Goal: Task Accomplishment & Management: Manage account settings

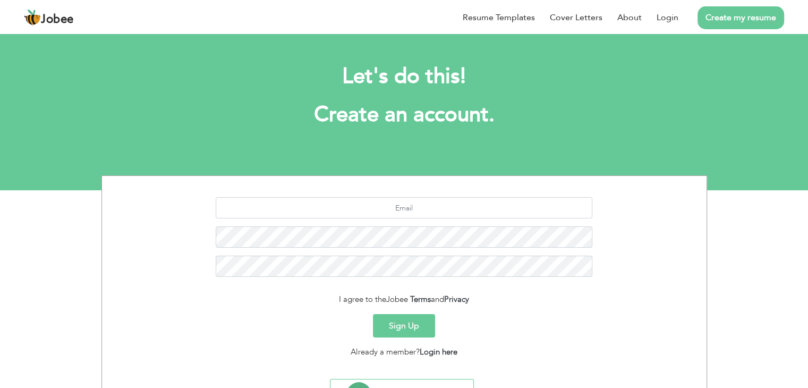
click at [748, 23] on link "Create my resume" at bounding box center [741, 17] width 87 height 23
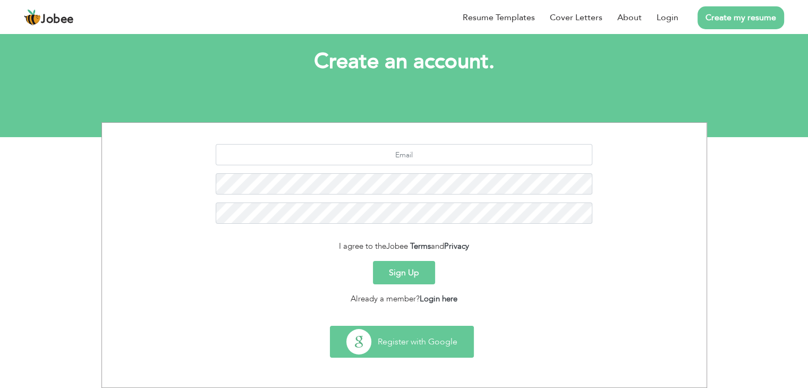
click at [360, 338] on button "Register with Google" at bounding box center [401, 341] width 143 height 31
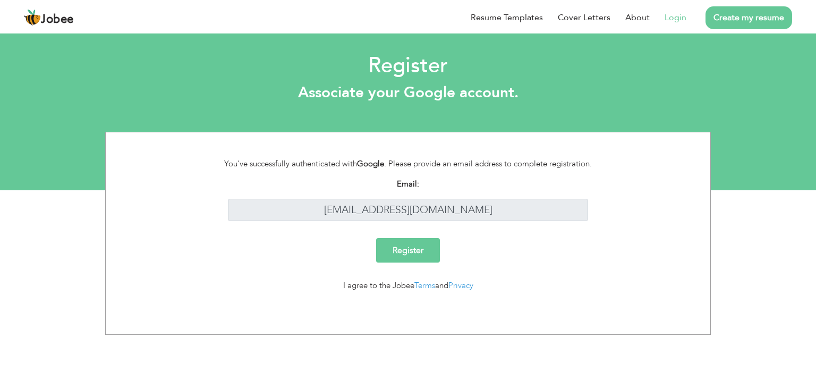
click at [418, 254] on input "Register" at bounding box center [408, 250] width 64 height 24
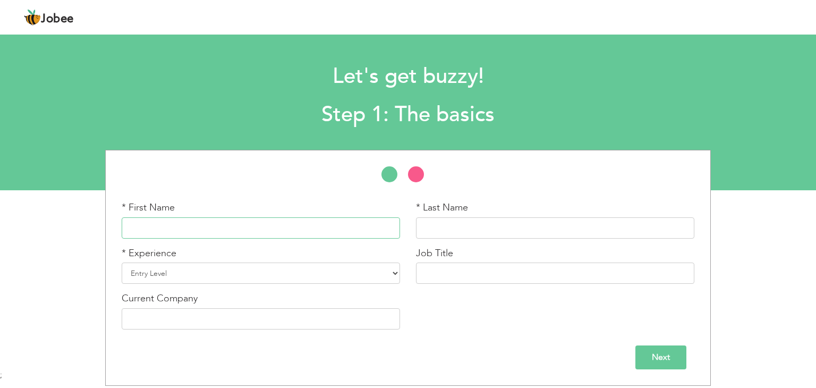
click at [208, 226] on input "text" at bounding box center [261, 227] width 278 height 21
click at [187, 283] on select "Entry Level Less than 1 Year 1 Year 2 Years 3 Years 4 Years 5 Years 6 Years 7 Y…" at bounding box center [261, 272] width 278 height 21
click at [76, 258] on div "* First Name * Last Name * Experience Entry Level Less than 1 Year" at bounding box center [408, 268] width 816 height 236
click at [182, 226] on input "text" at bounding box center [261, 227] width 278 height 21
drag, startPoint x: 201, startPoint y: 226, endPoint x: 88, endPoint y: 236, distance: 113.7
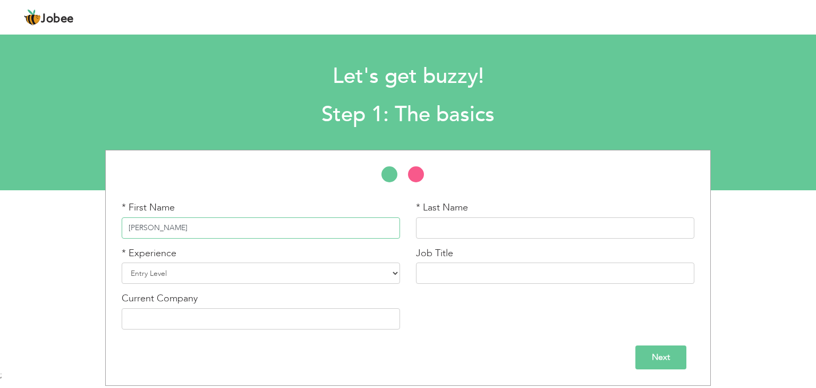
click at [88, 236] on div "* First Name Muhammad Azam * Last Name * Experience Entry Level" at bounding box center [408, 268] width 816 height 236
type input "Muhammad Azam"
click at [508, 230] on input "text" at bounding box center [555, 227] width 278 height 21
paste input "Muhammad Azam"
type input "Muhammad Azam"
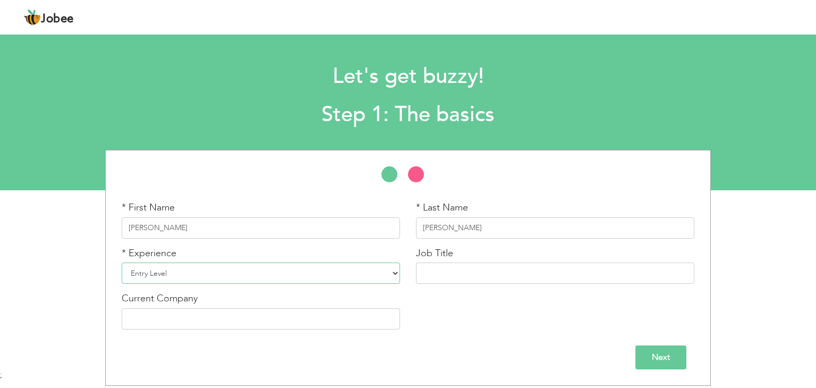
click at [183, 273] on select "Entry Level Less than 1 Year 1 Year 2 Years 3 Years 4 Years 5 Years 6 Years 7 Y…" at bounding box center [261, 272] width 278 height 21
select select "14"
click at [122, 262] on select "Entry Level Less than 1 Year 1 Year 2 Years 3 Years 4 Years 5 Years 6 Years 7 Y…" at bounding box center [261, 272] width 278 height 21
click at [486, 267] on input "text" at bounding box center [555, 272] width 278 height 21
type input "Electrician"
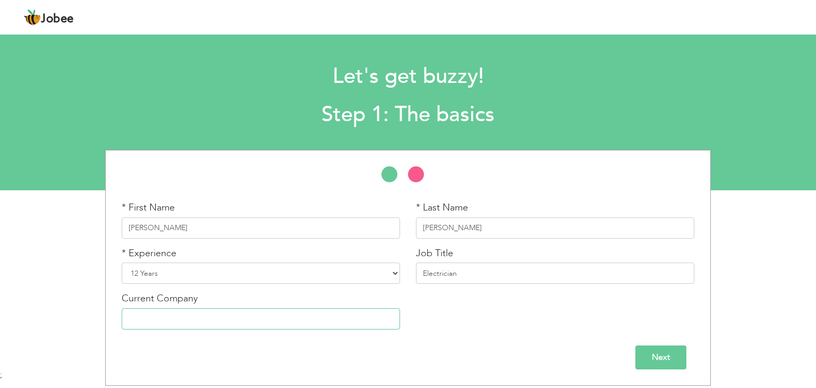
click at [223, 320] on input "text" at bounding box center [261, 318] width 278 height 21
click at [667, 362] on input "Next" at bounding box center [660, 357] width 51 height 24
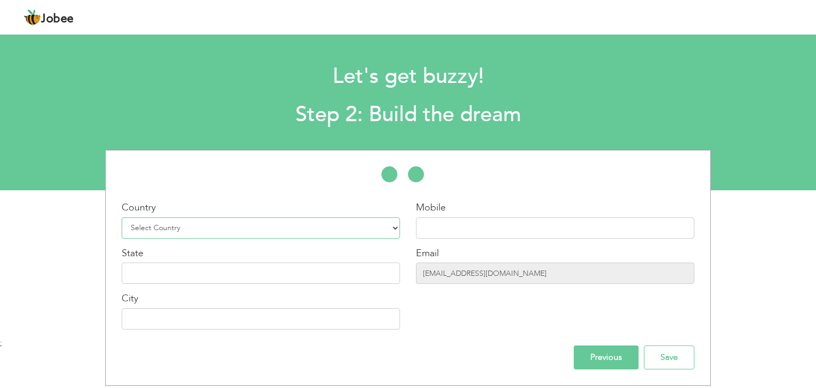
click at [209, 224] on select "Select Country Afghanistan Albania Algeria American Samoa Andorra Angola Anguil…" at bounding box center [261, 227] width 278 height 21
select select "166"
click at [122, 217] on select "Select Country Afghanistan Albania Algeria American Samoa Andorra Angola Anguil…" at bounding box center [261, 227] width 278 height 21
click at [441, 227] on input "text" at bounding box center [555, 227] width 278 height 21
drag, startPoint x: 586, startPoint y: 276, endPoint x: 398, endPoint y: 279, distance: 188.6
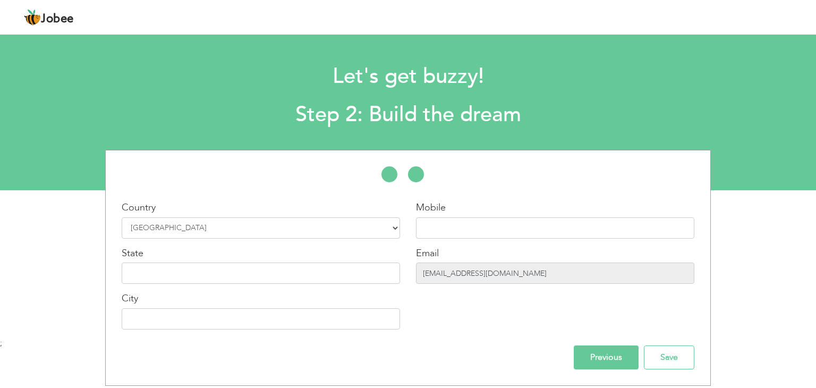
click at [398, 279] on div "Country Select Country Afghanistan Albania Algeria American Samoa Andorra Angol…" at bounding box center [408, 269] width 605 height 137
click at [446, 225] on input "text" at bounding box center [555, 227] width 278 height 21
click at [157, 274] on input "text" at bounding box center [261, 272] width 278 height 21
type input "[GEOGRAPHIC_DATA]"
click at [157, 320] on input "text" at bounding box center [261, 318] width 278 height 21
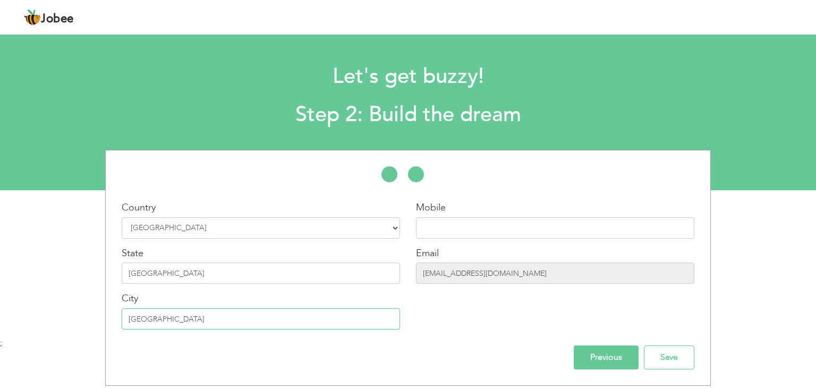
type input "[GEOGRAPHIC_DATA]"
click at [454, 219] on input "text" at bounding box center [555, 227] width 278 height 21
type input "03007093880"
click at [668, 352] on input "Save" at bounding box center [669, 357] width 50 height 24
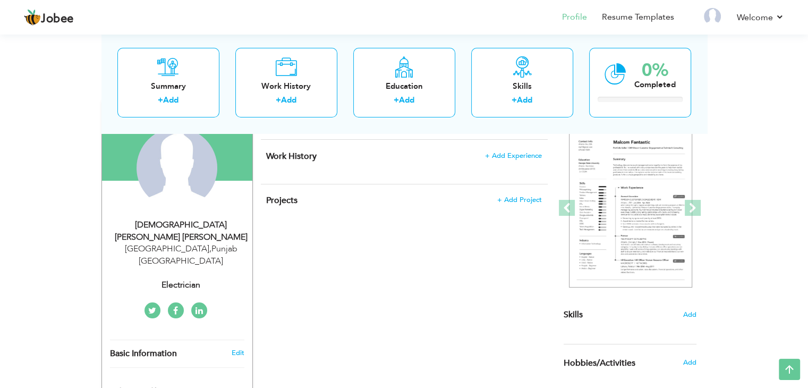
scroll to position [51, 0]
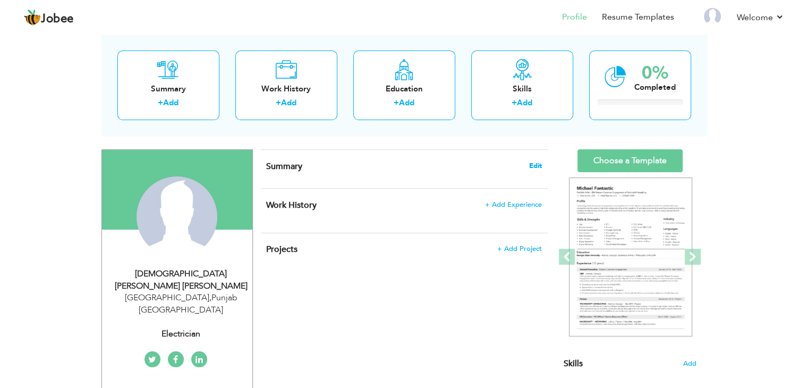
click at [533, 162] on span "Edit" at bounding box center [535, 165] width 13 height 7
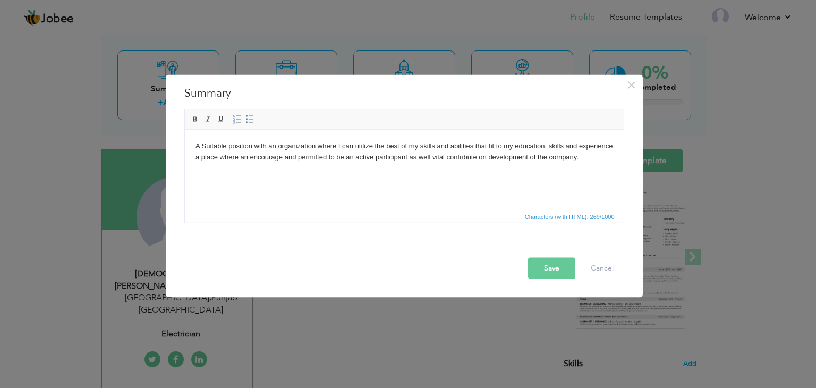
click at [562, 268] on button "Save" at bounding box center [551, 268] width 47 height 21
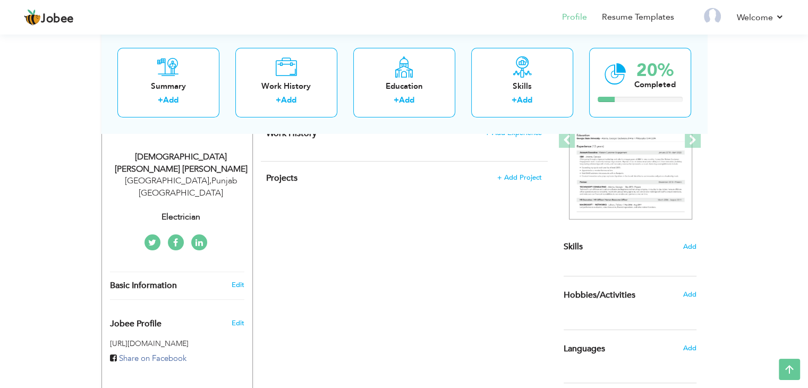
scroll to position [164, 0]
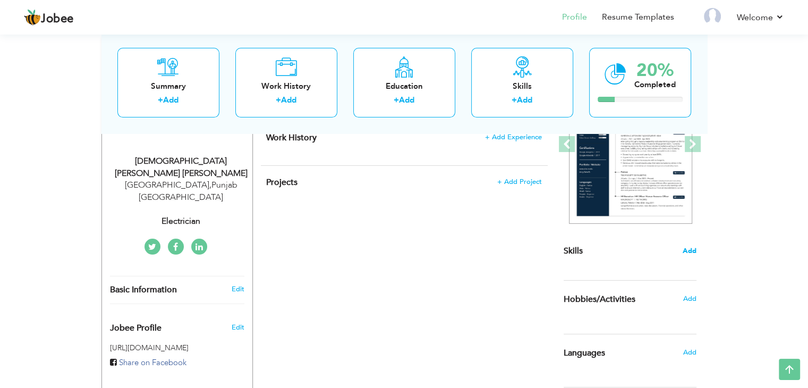
click at [688, 249] on span "Add" at bounding box center [690, 251] width 14 height 10
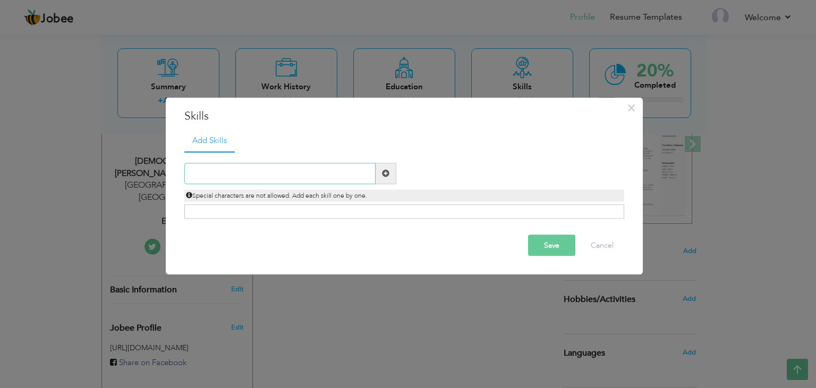
click at [283, 163] on input "text" at bounding box center [279, 173] width 191 height 21
click at [384, 176] on span at bounding box center [385, 172] width 7 height 7
click at [276, 172] on input "text" at bounding box center [279, 173] width 191 height 21
paste input "Very Energetic result oriented and organized"
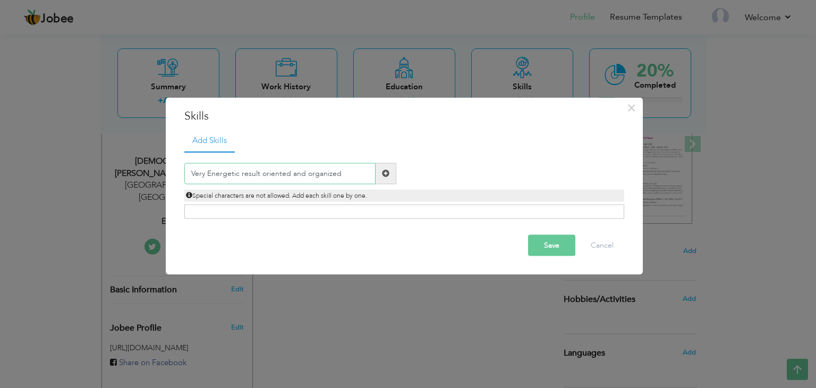
type input "Very Energetic result oriented and organized"
click at [389, 175] on span at bounding box center [386, 173] width 21 height 21
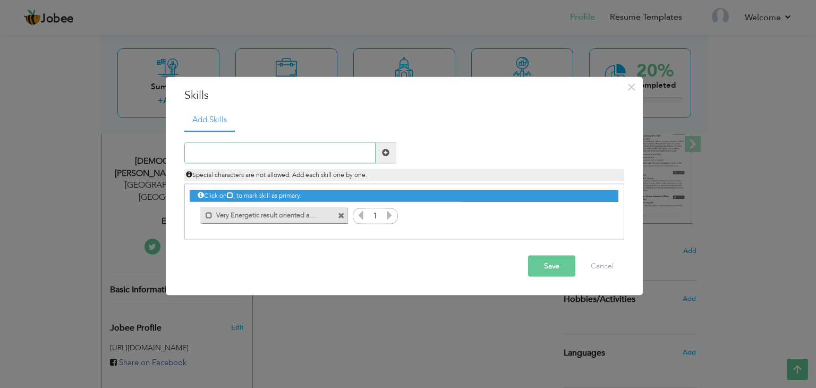
click at [348, 148] on input "text" at bounding box center [279, 152] width 191 height 21
paste input "Efficient and well behaved person"
type input "Efficient and well behaved person"
click at [380, 153] on span at bounding box center [386, 152] width 21 height 21
click at [255, 156] on input "text" at bounding box center [279, 152] width 191 height 21
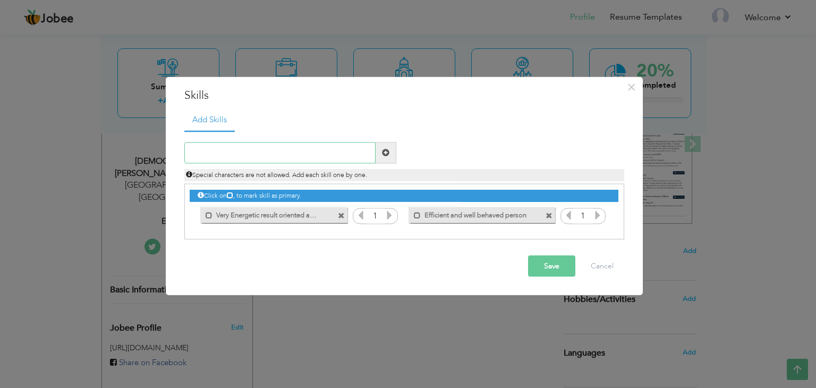
paste input "Extremely hardworking self motivated and able to w"
type input "Extremely hardworking self motivated and able to w"
click at [382, 158] on span at bounding box center [386, 152] width 21 height 21
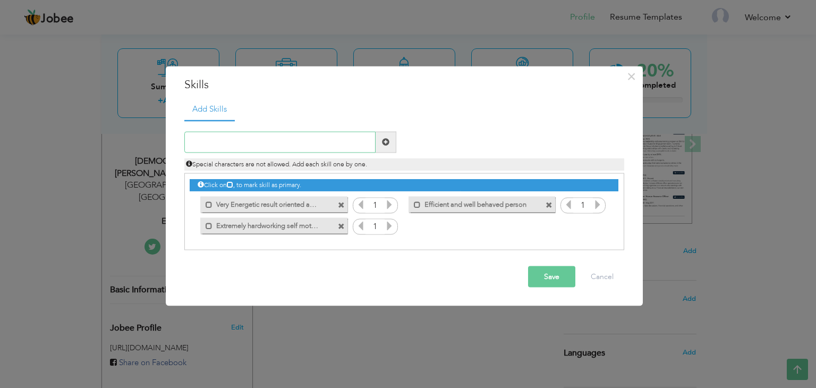
click at [242, 135] on input "text" at bounding box center [279, 141] width 191 height 21
paste input "Keep excellent inter personal relations with colle"
type input "Keep excellent inter personal relations with colle"
click at [390, 145] on span at bounding box center [386, 141] width 21 height 21
click at [551, 278] on button "Save" at bounding box center [551, 276] width 47 height 21
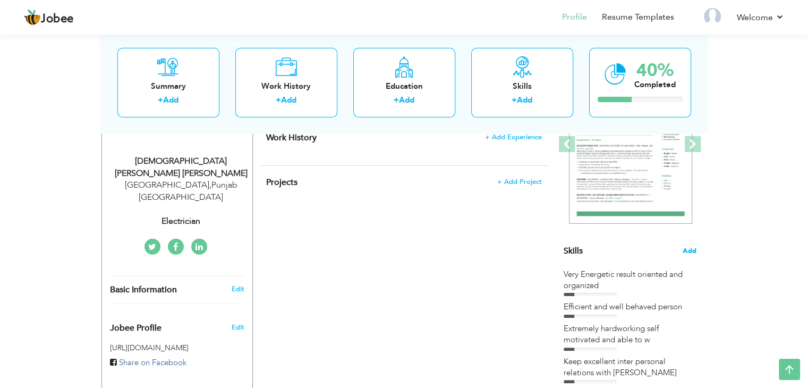
click at [693, 251] on span "Add" at bounding box center [690, 251] width 14 height 10
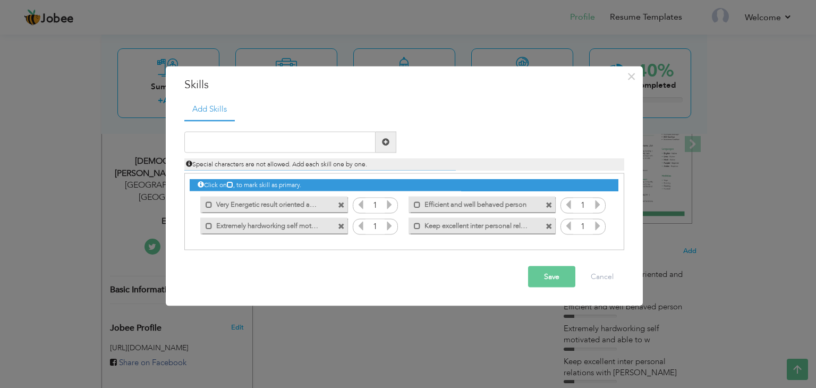
click at [380, 205] on input "1" at bounding box center [375, 205] width 20 height 15
click at [379, 205] on input "1" at bounding box center [375, 205] width 20 height 15
click at [258, 211] on div "Mark as primary skill." at bounding box center [273, 205] width 147 height 16
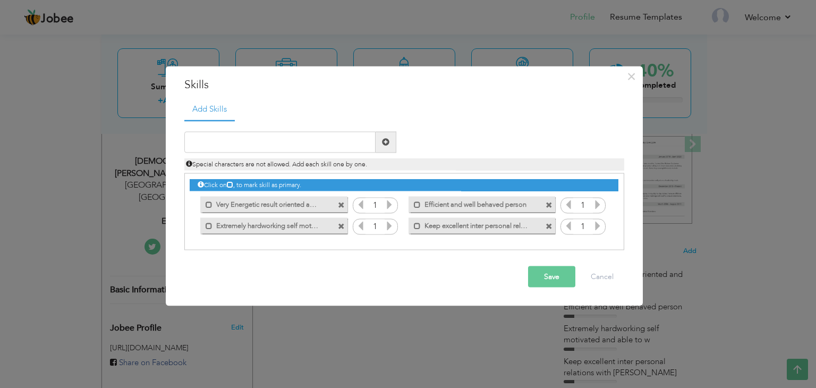
click at [258, 207] on label "Very Energetic result oriented and organized" at bounding box center [265, 203] width 107 height 13
click at [258, 207] on label "Very Energetic result oriented and organized" at bounding box center [268, 203] width 106 height 13
click at [258, 207] on label "Very Energetic result oriented and organized" at bounding box center [265, 203] width 107 height 13
click at [376, 205] on input "1" at bounding box center [375, 205] width 20 height 15
click at [390, 203] on icon at bounding box center [390, 204] width 10 height 10
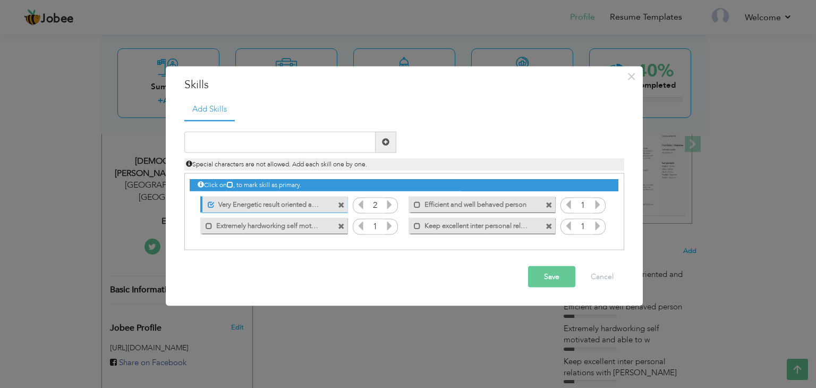
click at [390, 203] on icon at bounding box center [390, 204] width 10 height 10
click at [389, 226] on icon at bounding box center [390, 225] width 10 height 10
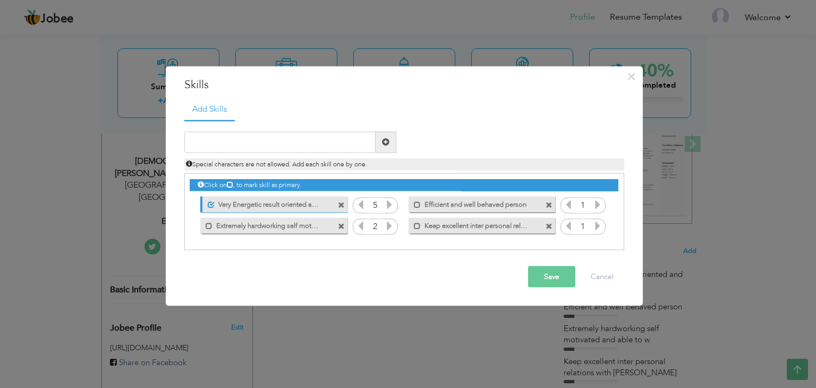
click at [389, 226] on icon at bounding box center [390, 225] width 10 height 10
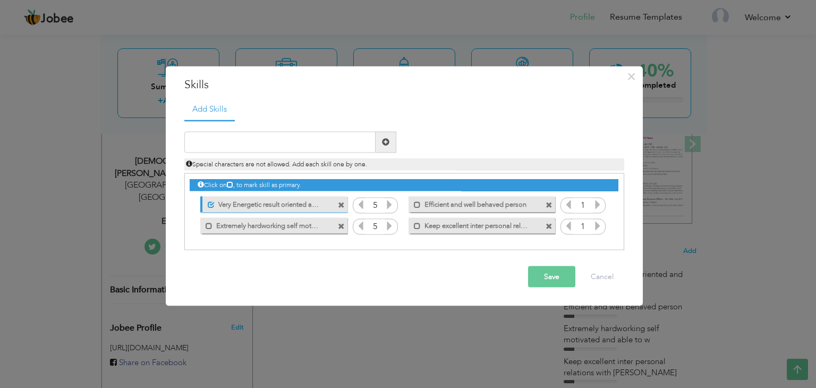
click at [600, 202] on icon at bounding box center [598, 204] width 10 height 10
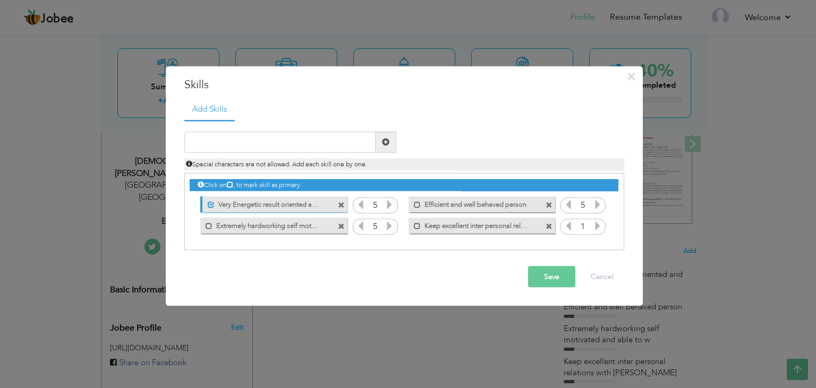
click at [595, 226] on icon at bounding box center [598, 225] width 10 height 10
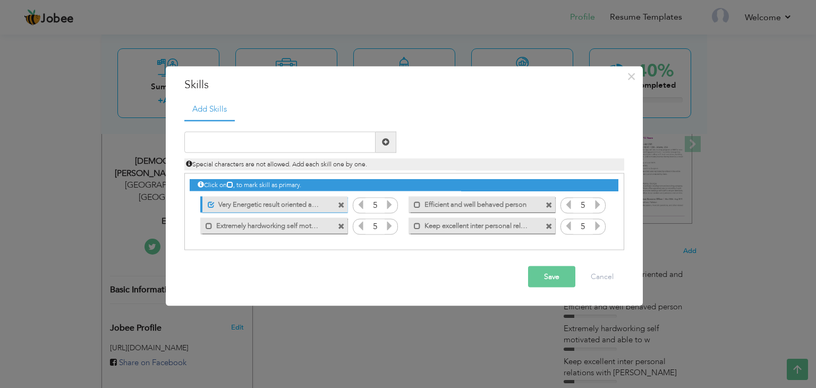
click at [595, 226] on icon at bounding box center [598, 225] width 10 height 10
click at [544, 274] on button "Save" at bounding box center [551, 276] width 47 height 21
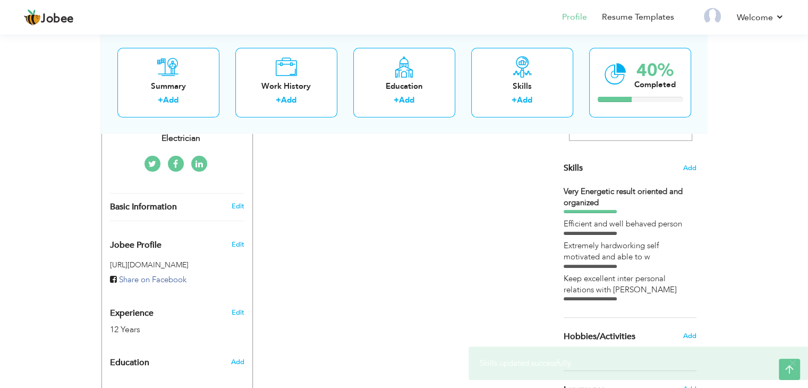
scroll to position [242, 0]
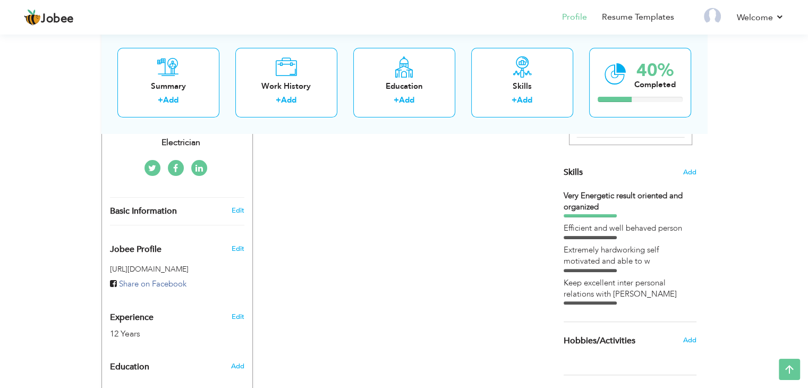
click at [638, 234] on div "Efficient and well behaved person" at bounding box center [630, 231] width 133 height 16
click at [641, 229] on div "Efficient and well behaved person" at bounding box center [630, 228] width 133 height 11
click at [693, 173] on span "Add" at bounding box center [690, 172] width 14 height 10
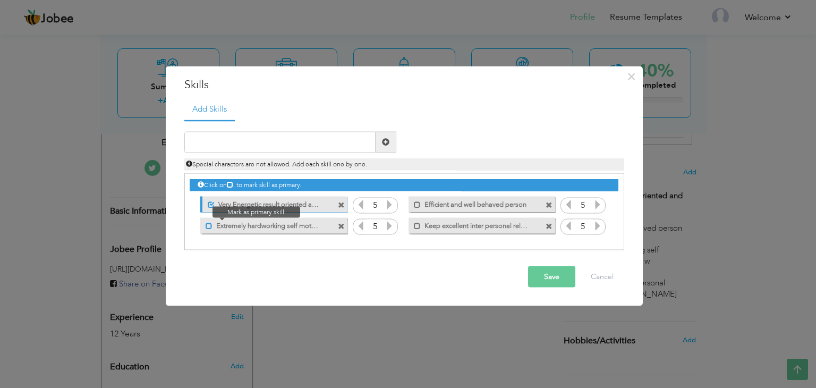
click at [208, 224] on span at bounding box center [209, 226] width 7 height 7
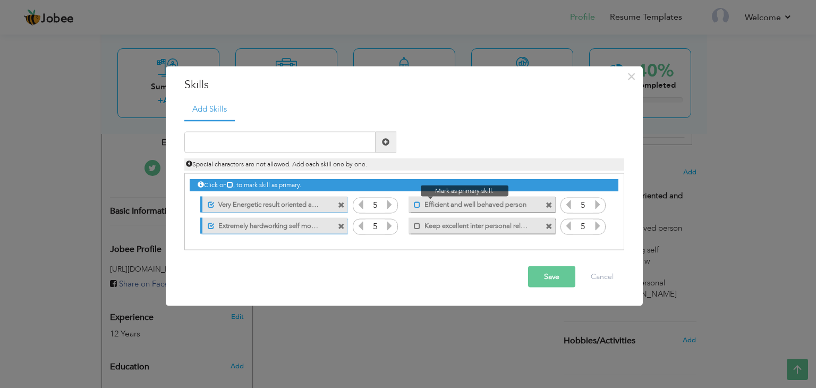
click at [415, 205] on span at bounding box center [417, 204] width 7 height 7
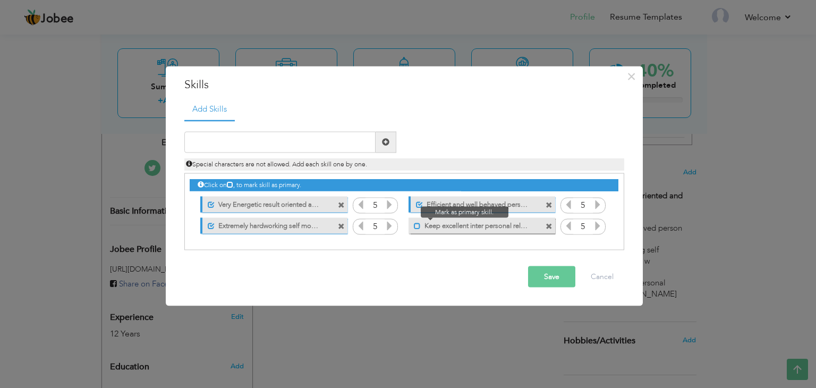
click at [418, 227] on span at bounding box center [417, 226] width 7 height 7
click at [535, 277] on button "Save" at bounding box center [551, 276] width 47 height 21
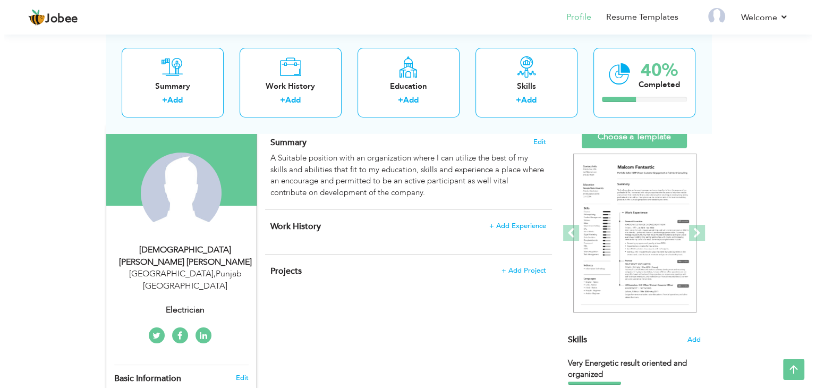
scroll to position [74, 0]
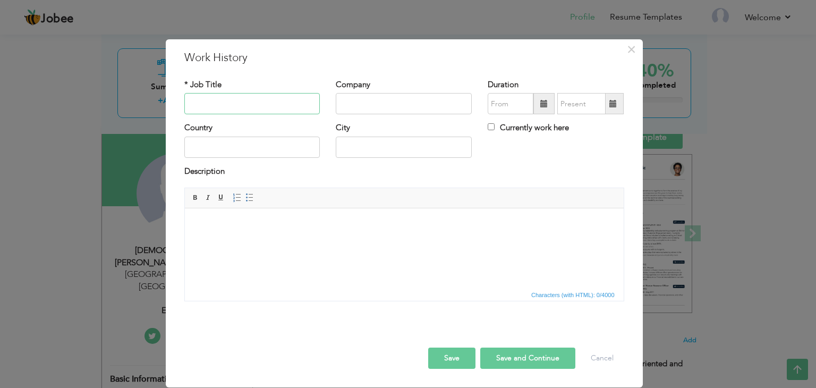
paste input "Electrician (Single Phase)"
type input "Electrician (Single Phase)"
click at [276, 148] on input "text" at bounding box center [252, 147] width 136 height 21
click at [394, 105] on input "text" at bounding box center [404, 103] width 136 height 21
paste input "Self-employed / Various Projects"
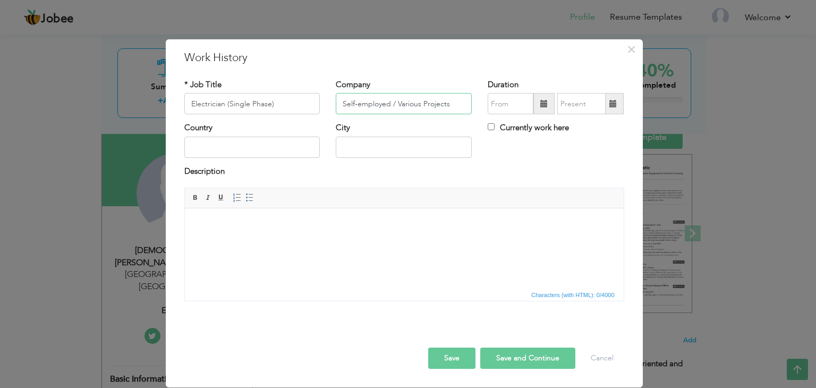
type input "Self-employed / Various Projects"
drag, startPoint x: 242, startPoint y: 160, endPoint x: 242, endPoint y: 148, distance: 12.2
click at [242, 159] on div "Country" at bounding box center [252, 143] width 152 height 43
click at [242, 148] on input "text" at bounding box center [252, 147] width 136 height 21
type input "Pakistan"
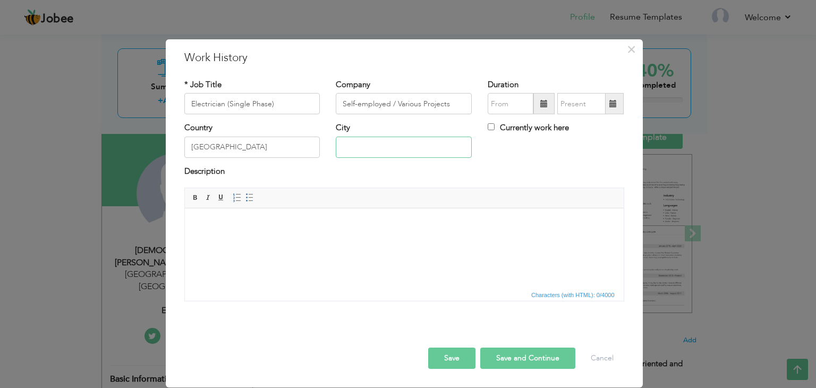
click at [389, 146] on input "text" at bounding box center [404, 147] width 136 height 21
click at [385, 146] on input "text" at bounding box center [404, 147] width 136 height 21
type input "Faisalabad"
click at [284, 222] on body at bounding box center [404, 224] width 418 height 11
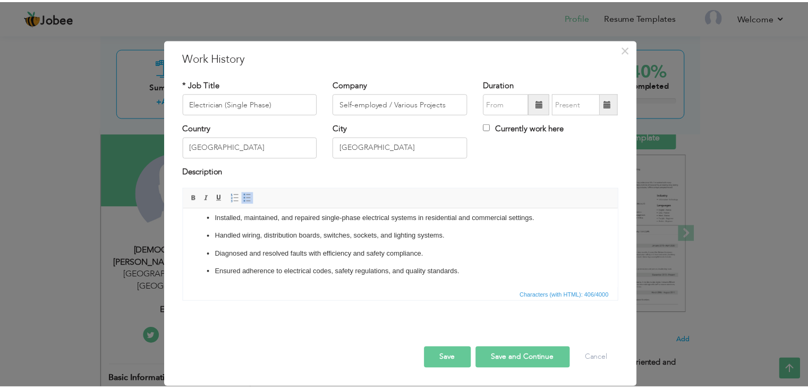
scroll to position [0, 0]
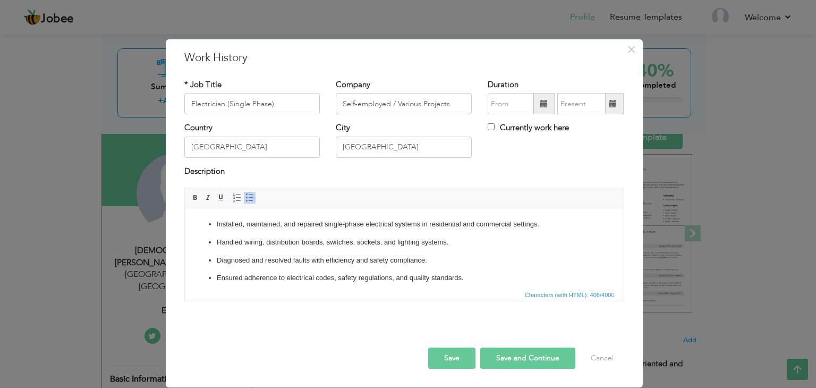
drag, startPoint x: 620, startPoint y: 257, endPoint x: 822, endPoint y: 422, distance: 261.3
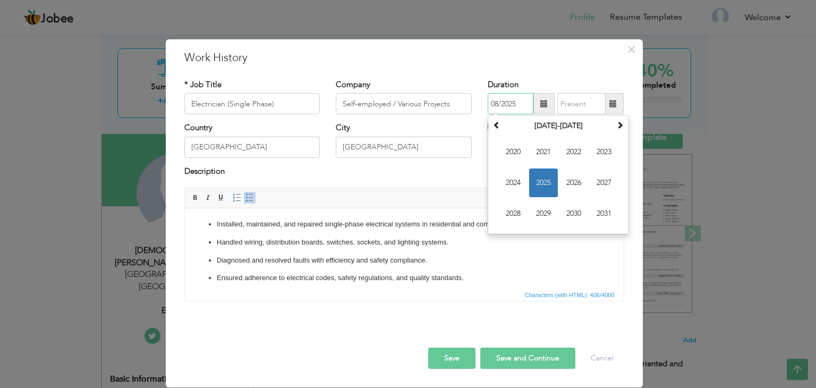
click at [501, 109] on input "08/2025" at bounding box center [511, 103] width 46 height 21
click at [499, 126] on span at bounding box center [496, 124] width 7 height 7
click at [544, 180] on span "2015" at bounding box center [543, 182] width 29 height 29
click at [520, 151] on span "Jan" at bounding box center [513, 152] width 29 height 29
type input "01/2015"
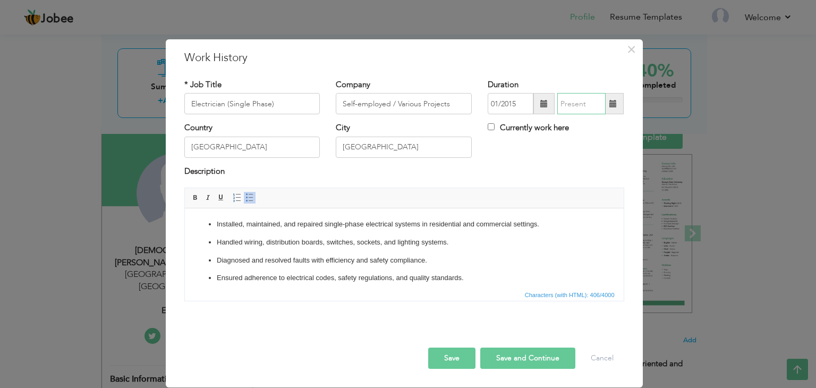
click at [573, 102] on input "text" at bounding box center [581, 103] width 48 height 21
type input "08/2025"
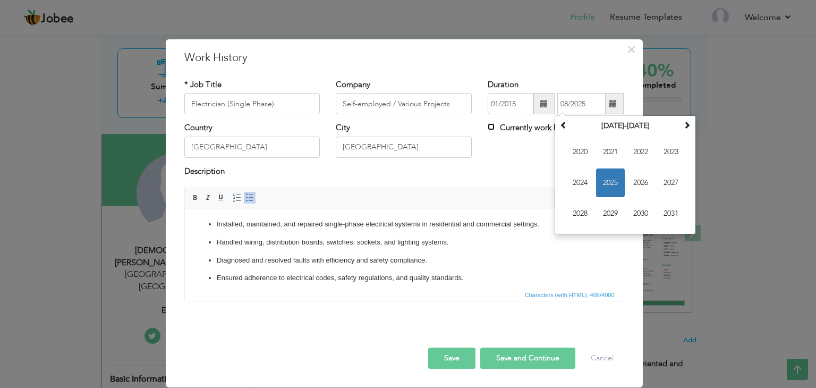
click at [491, 126] on input "Currently work here" at bounding box center [491, 126] width 7 height 7
checkbox input "true"
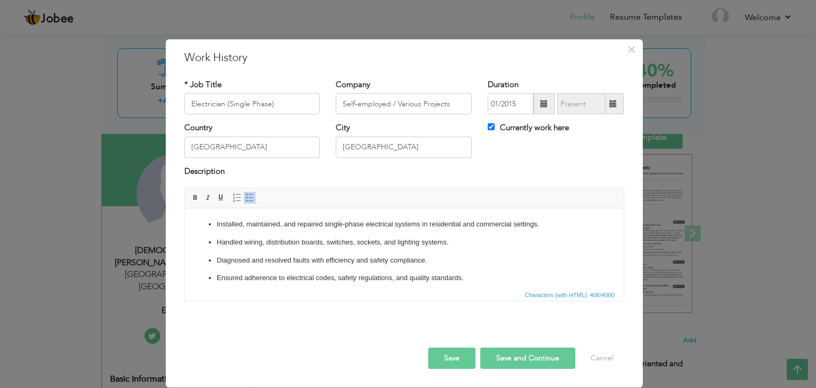
click at [546, 361] on button "Save and Continue" at bounding box center [527, 357] width 95 height 21
checkbox input "false"
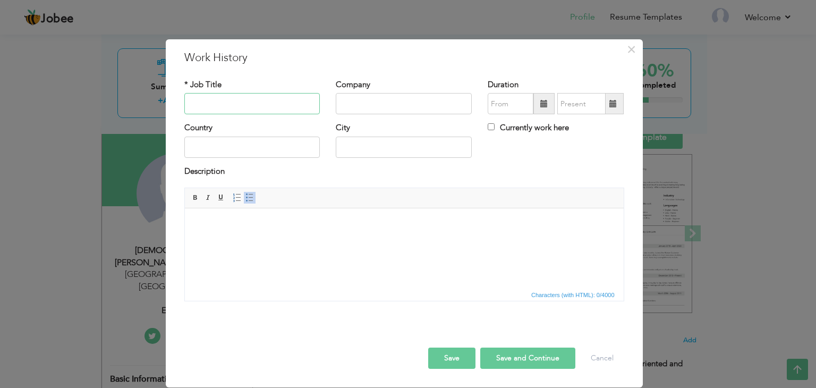
click at [206, 109] on input "text" at bounding box center [252, 103] width 136 height 21
paste input "Plumber Helper"
type input "Plumber Helper"
click at [231, 220] on body at bounding box center [404, 224] width 418 height 11
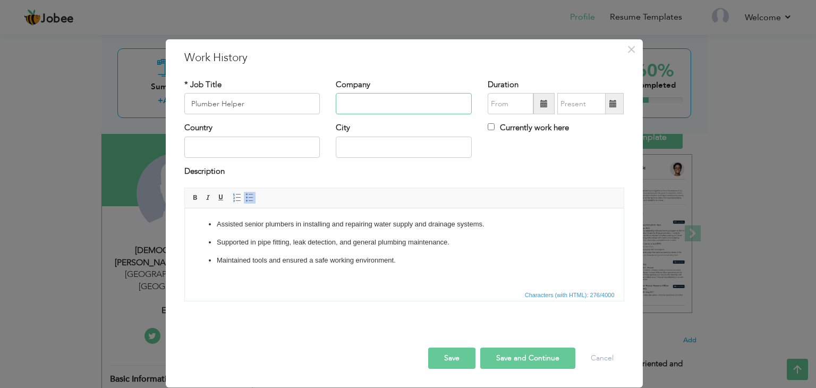
click at [375, 109] on input "text" at bounding box center [404, 103] width 136 height 21
paste input "Self-employed / Various Projects"
type input "Self-employed / Various Projects"
click at [228, 151] on input "text" at bounding box center [252, 147] width 136 height 21
type input "Pakistan"
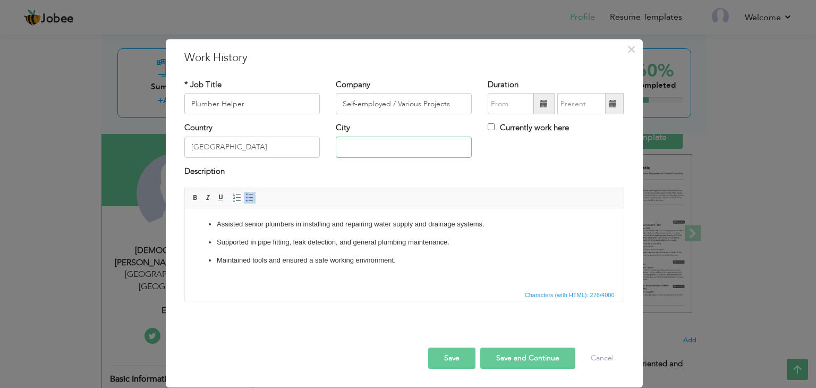
click at [358, 144] on input "text" at bounding box center [404, 147] width 136 height 21
type input "f"
type input "Faisalabad"
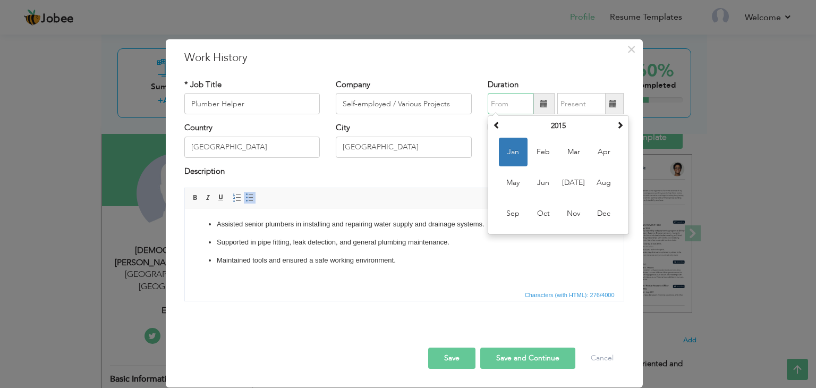
click at [509, 103] on input "text" at bounding box center [511, 103] width 46 height 21
click at [620, 126] on span at bounding box center [619, 124] width 7 height 7
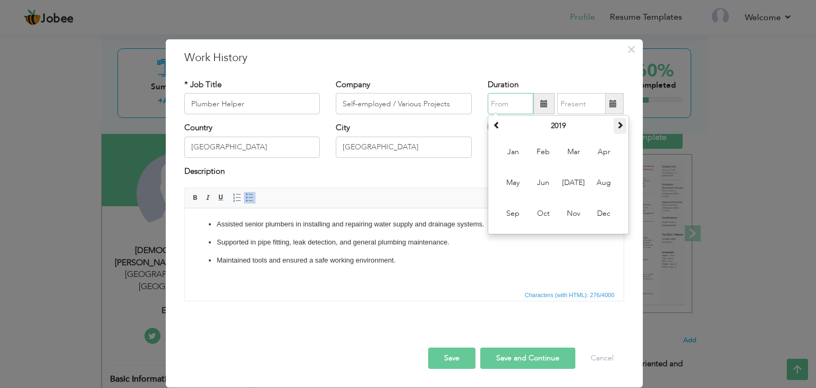
click at [620, 126] on span at bounding box center [619, 124] width 7 height 7
click at [574, 154] on span "Mar" at bounding box center [573, 152] width 29 height 29
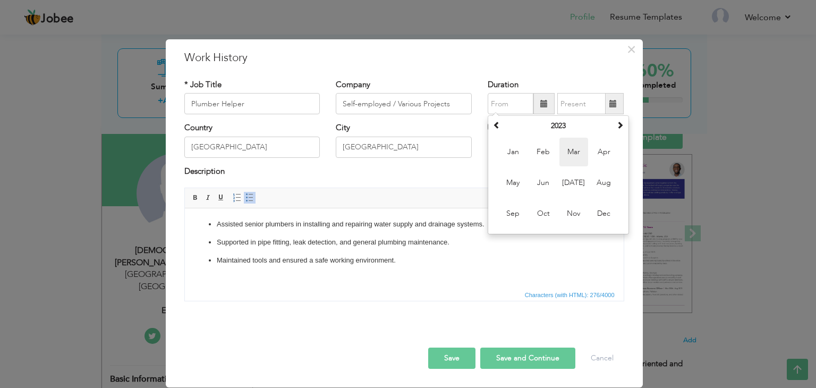
type input "03/2023"
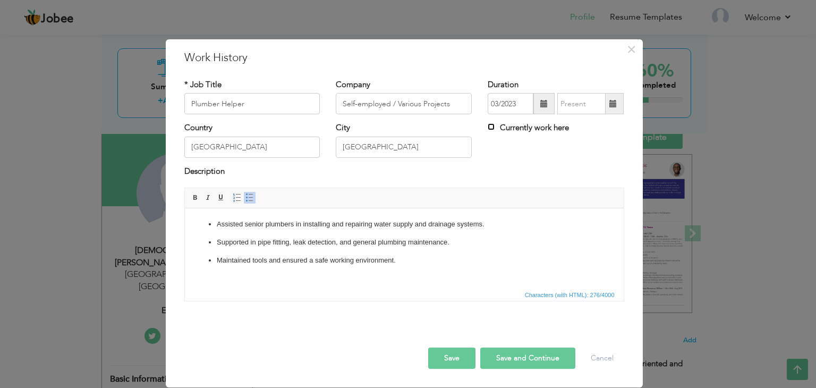
click at [491, 124] on input "Currently work here" at bounding box center [491, 126] width 7 height 7
checkbox input "true"
click at [533, 361] on button "Save and Continue" at bounding box center [527, 357] width 95 height 21
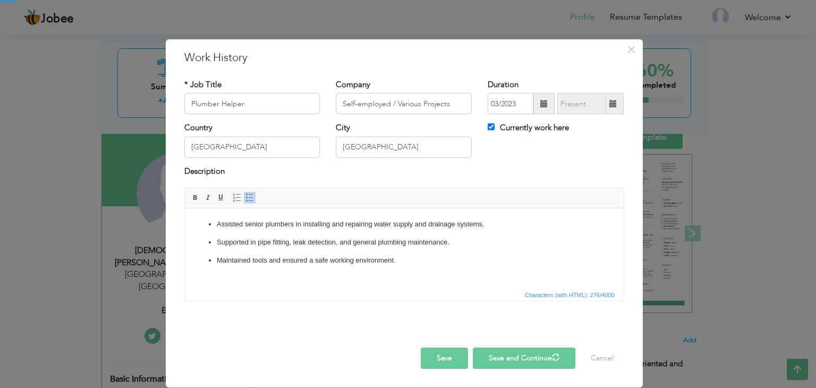
checkbox input "false"
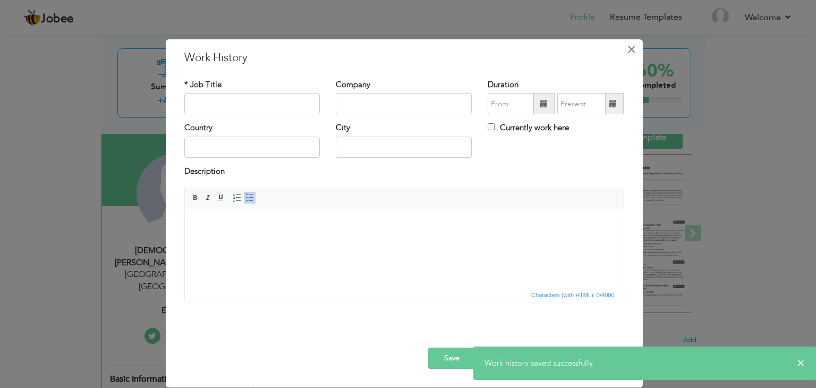
click at [633, 46] on span "×" at bounding box center [631, 49] width 9 height 19
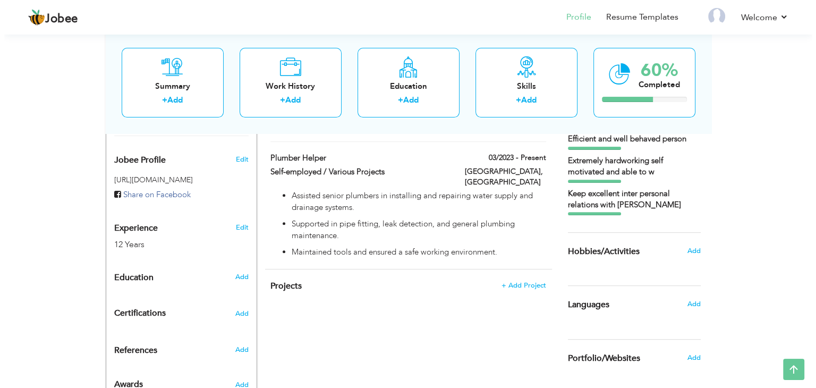
scroll to position [365, 0]
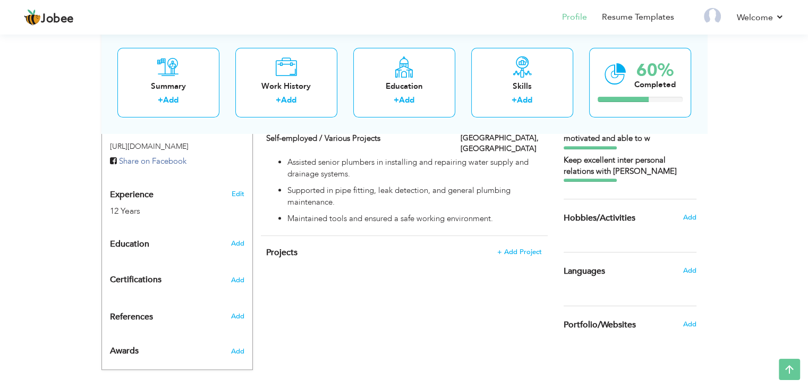
radio input "true"
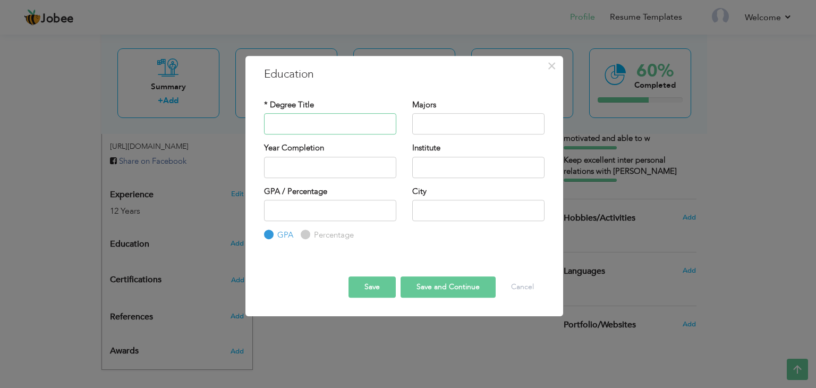
paste input "8th Class"
type input "8th Class"
click at [429, 119] on input "text" at bounding box center [478, 123] width 132 height 21
paste input "General Education"
type input "General Education"
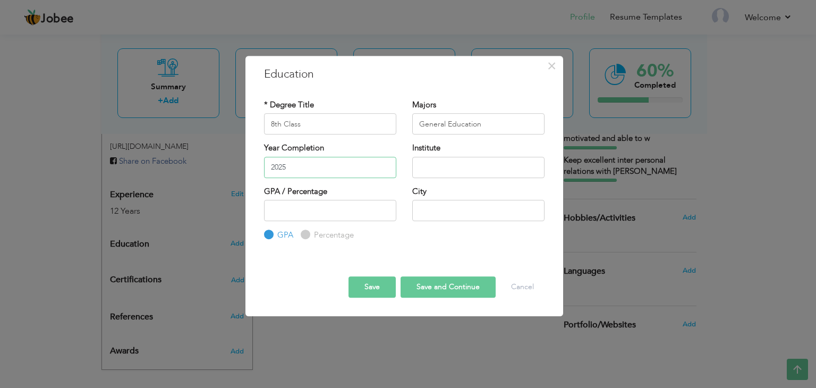
click at [329, 165] on input "2025" at bounding box center [330, 167] width 132 height 21
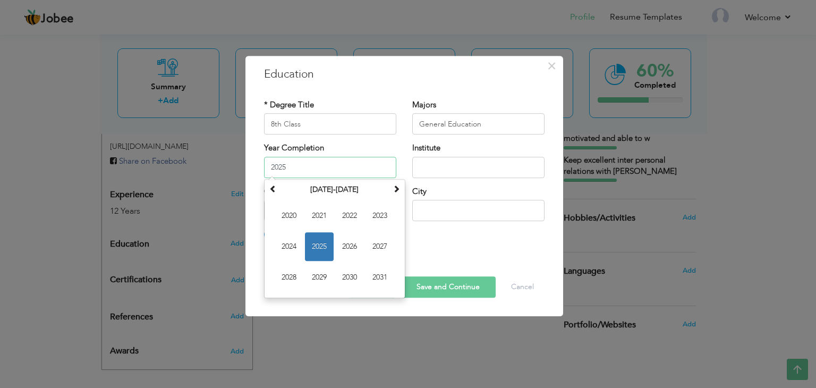
paste input "1998"
click at [285, 169] on input "20251998" at bounding box center [330, 167] width 132 height 21
type input "1998"
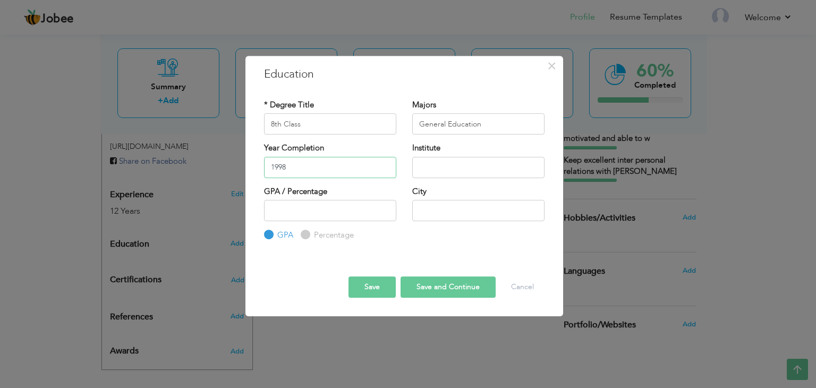
click at [343, 172] on input "1998" at bounding box center [330, 167] width 132 height 21
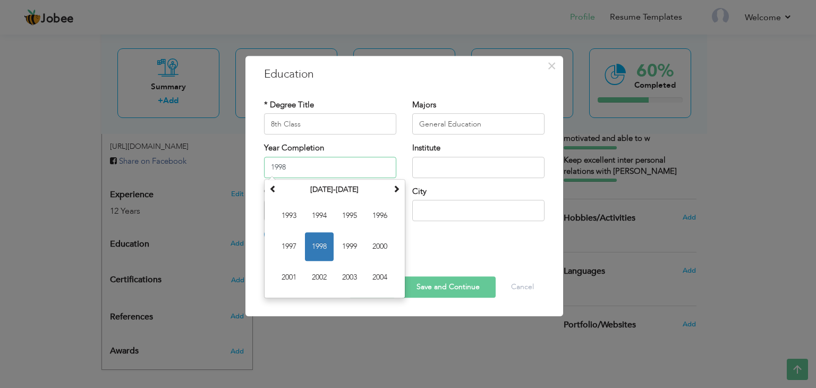
click at [322, 247] on span "1998" at bounding box center [319, 246] width 29 height 29
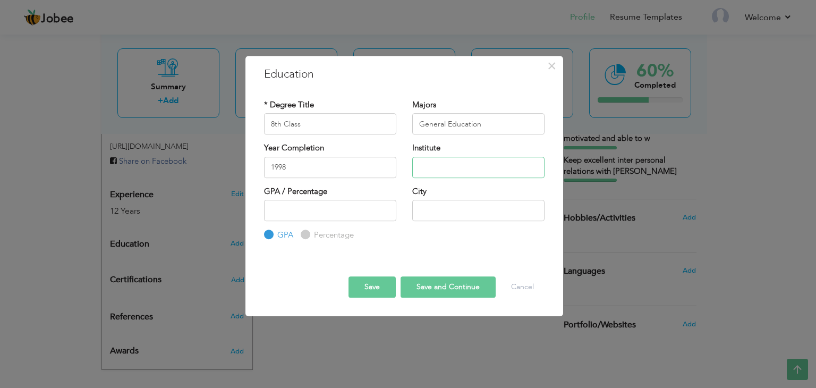
click at [430, 164] on input "text" at bounding box center [478, 167] width 132 height 21
paste input "Government High School 84 JB Sarshamir"
type input "Government High School 84 JB Sarshamir"
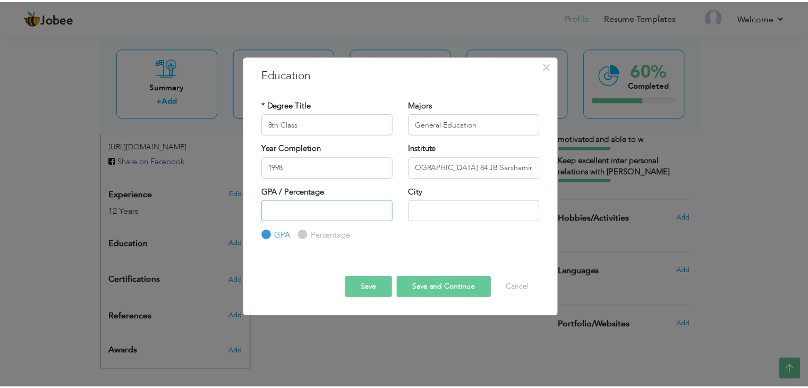
scroll to position [0, 0]
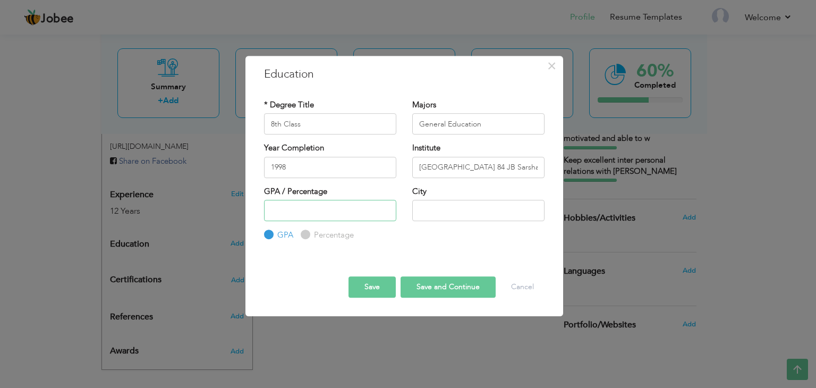
click at [276, 206] on input "number" at bounding box center [330, 210] width 132 height 21
click at [302, 232] on input "Percentage" at bounding box center [304, 235] width 7 height 7
radio input "true"
click at [288, 214] on input "number" at bounding box center [330, 210] width 132 height 21
paste input "70"
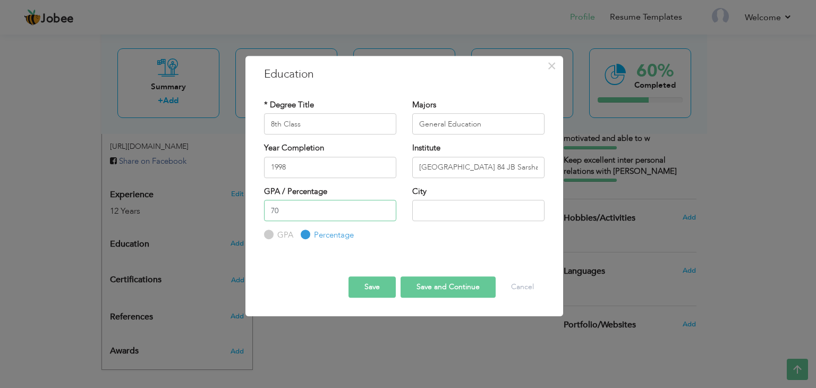
type input "70"
click at [436, 205] on input "text" at bounding box center [478, 210] width 132 height 21
click at [461, 208] on input "text" at bounding box center [478, 210] width 132 height 21
paste input "Faisalabad"
type input "Faisalabad"
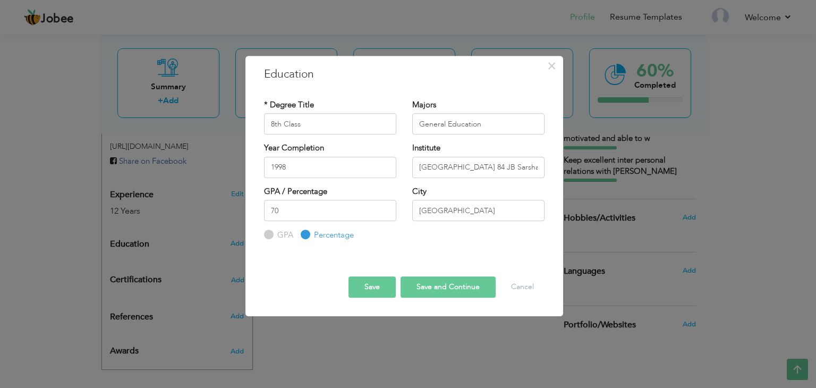
click at [446, 287] on button "Save and Continue" at bounding box center [448, 286] width 95 height 21
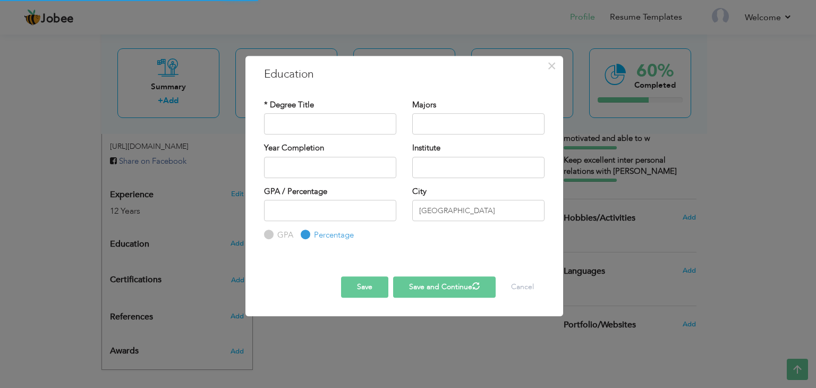
radio input "true"
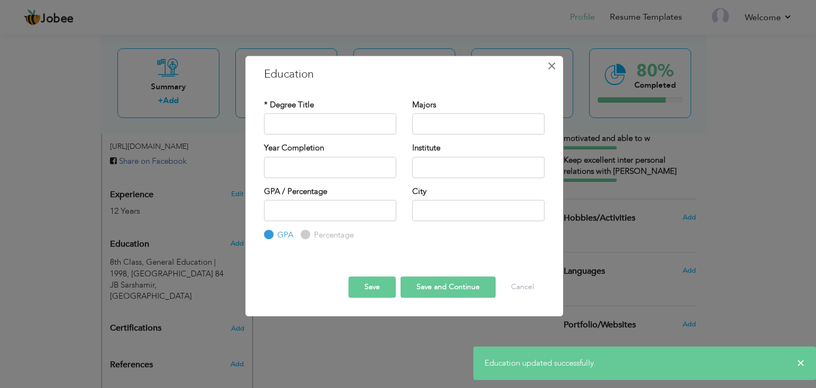
click at [549, 68] on span "×" at bounding box center [551, 65] width 9 height 19
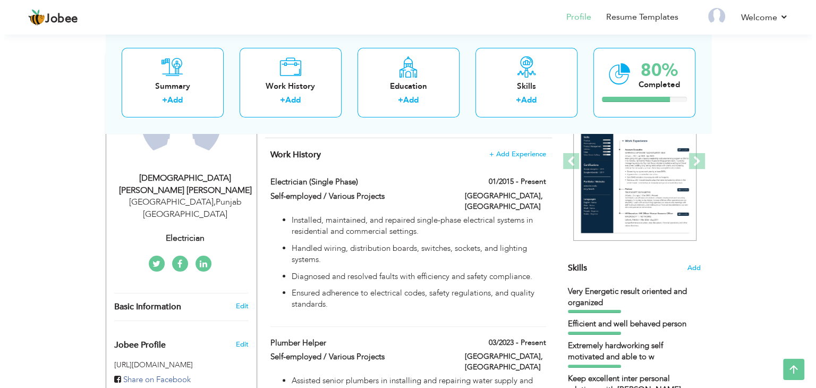
scroll to position [182, 0]
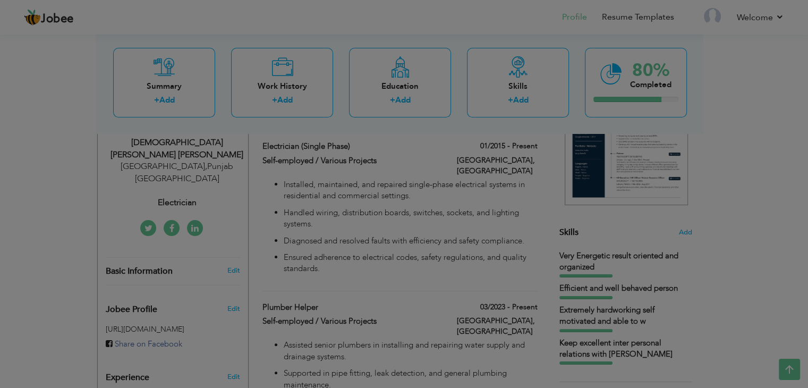
type input "Muhammad Azam"
type input "03007093880"
select select "number:166"
type input "Punjab"
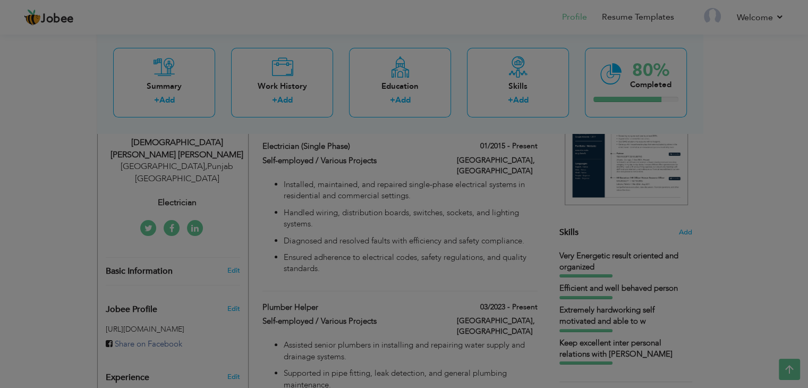
type input "Faisalabad"
select select "number:14"
type input "Electrician"
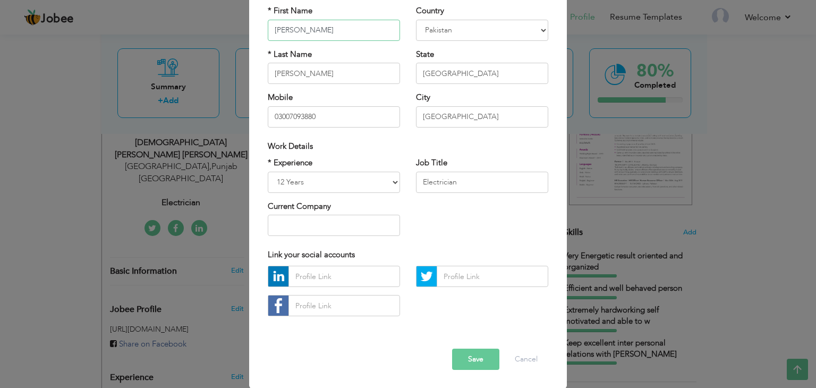
scroll to position [96, 0]
click at [350, 183] on select "Entry Level Less than 1 Year 1 Year 2 Years 3 Years 4 Years 5 Years 6 Years 7 Y…" at bounding box center [334, 181] width 132 height 21
select select "number:12"
click at [268, 171] on select "Entry Level Less than 1 Year 1 Year 2 Years 3 Years 4 Years 5 Years 6 Years 7 Y…" at bounding box center [334, 181] width 132 height 21
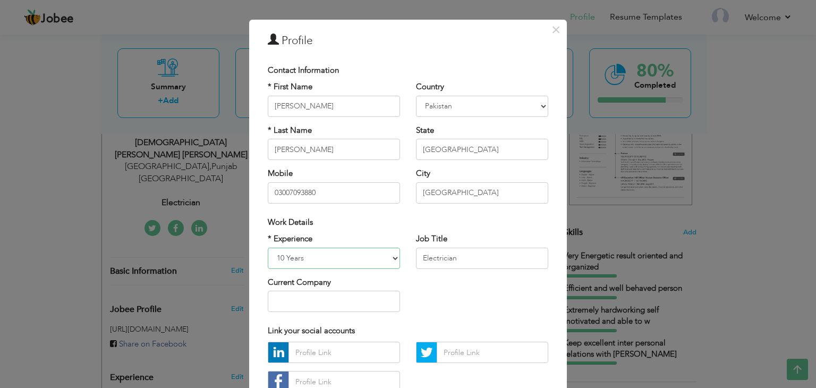
scroll to position [0, 0]
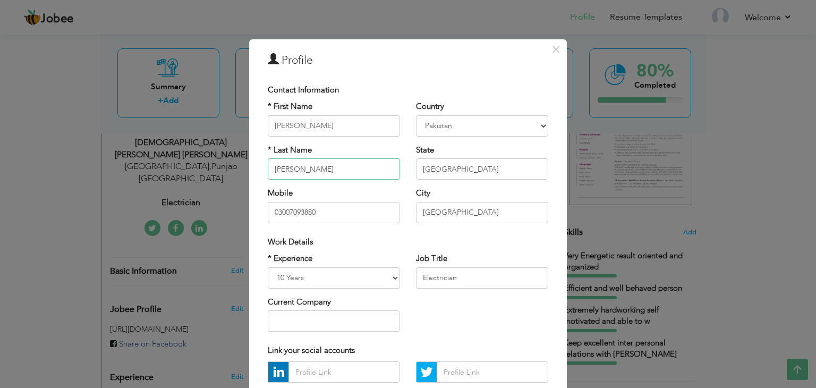
click at [358, 172] on input "Muhammad Azam" at bounding box center [334, 168] width 132 height 21
type input "M"
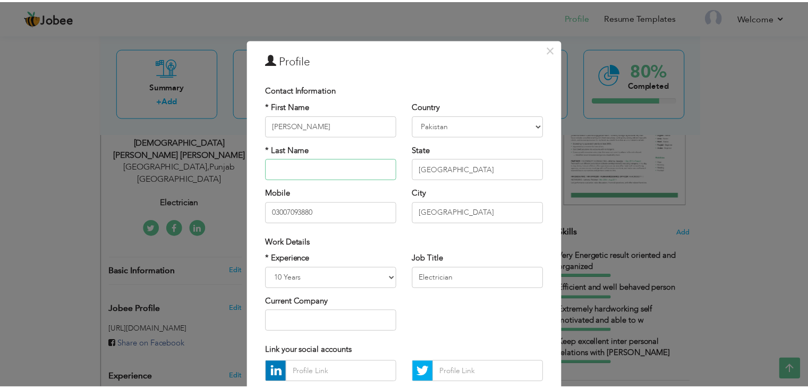
scroll to position [96, 0]
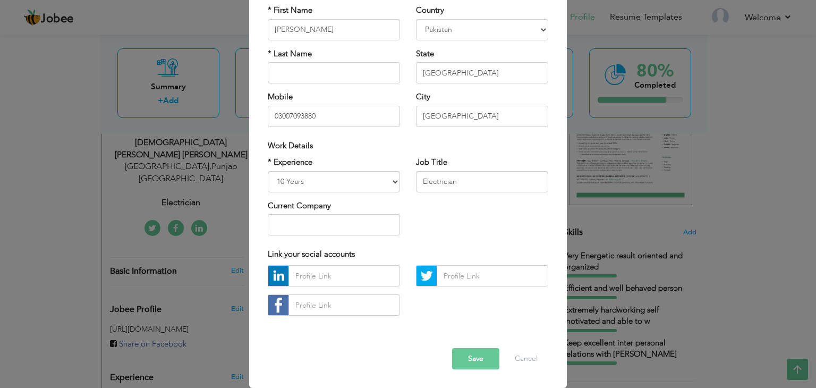
click at [467, 359] on button "Save" at bounding box center [475, 358] width 47 height 21
drag, startPoint x: 331, startPoint y: 27, endPoint x: 313, endPoint y: 26, distance: 18.6
click at [313, 26] on input "Muhammad Azam" at bounding box center [334, 29] width 132 height 21
click at [297, 78] on input "text" at bounding box center [334, 72] width 132 height 21
type input "Bashir Ahmed"
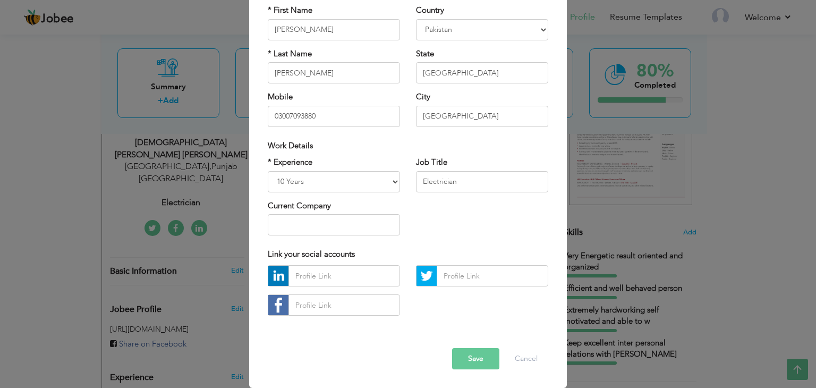
click at [463, 362] on button "Save" at bounding box center [475, 358] width 47 height 21
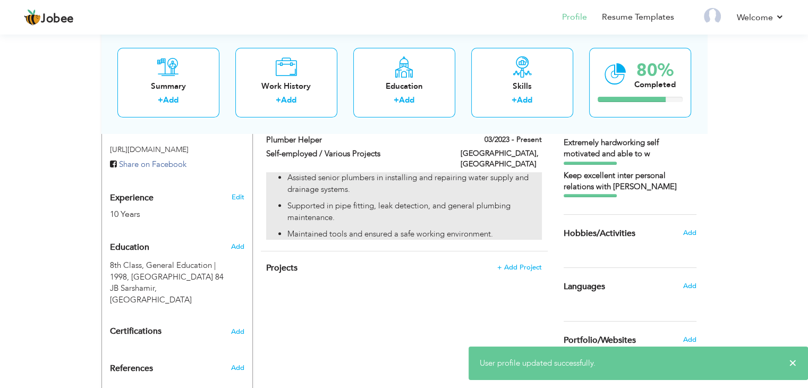
scroll to position [367, 0]
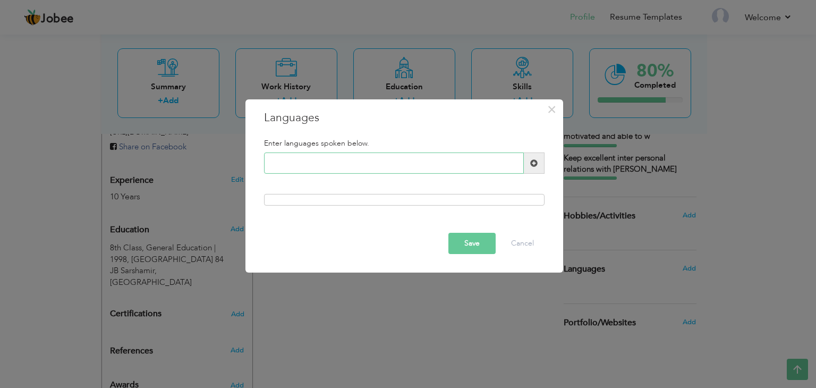
click at [329, 164] on input "text" at bounding box center [394, 162] width 260 height 21
paste input "Arabic, Urdu"
drag, startPoint x: 294, startPoint y: 165, endPoint x: 157, endPoint y: 168, distance: 137.1
click at [157, 168] on div "× Languages Enter languages spoken below. Arabic, Urdu Save Cancel" at bounding box center [408, 194] width 816 height 388
click at [274, 163] on input "Urdu" at bounding box center [394, 162] width 260 height 21
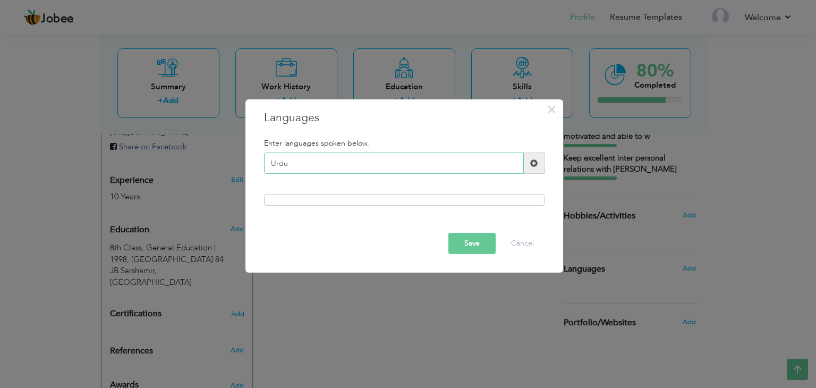
type input "Urdu"
click at [540, 159] on span at bounding box center [534, 162] width 21 height 21
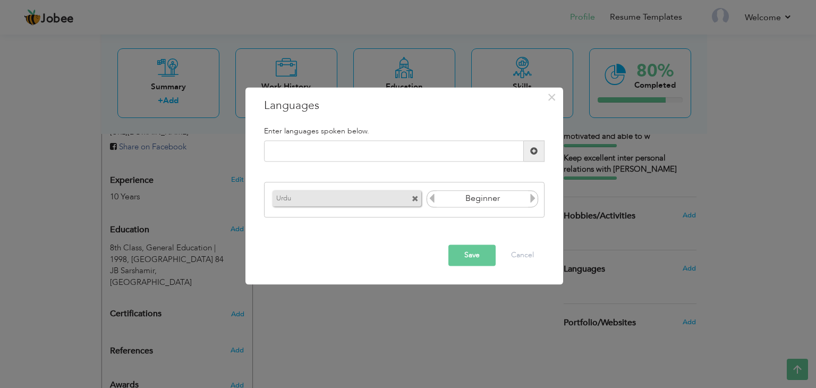
click at [329, 203] on div "Urdu" at bounding box center [347, 198] width 149 height 16
click at [531, 199] on icon at bounding box center [533, 198] width 10 height 10
click at [475, 258] on button "Save" at bounding box center [471, 255] width 47 height 21
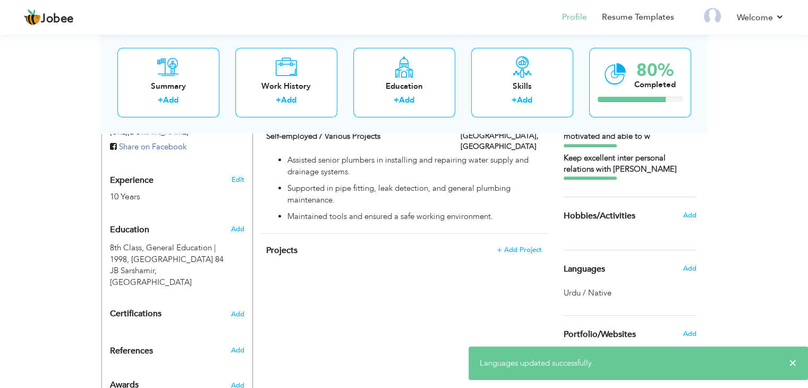
scroll to position [387, 0]
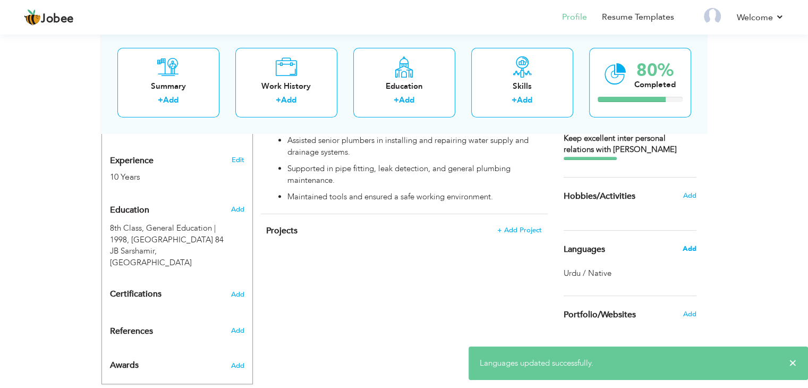
click at [692, 245] on span "Add" at bounding box center [689, 249] width 14 height 10
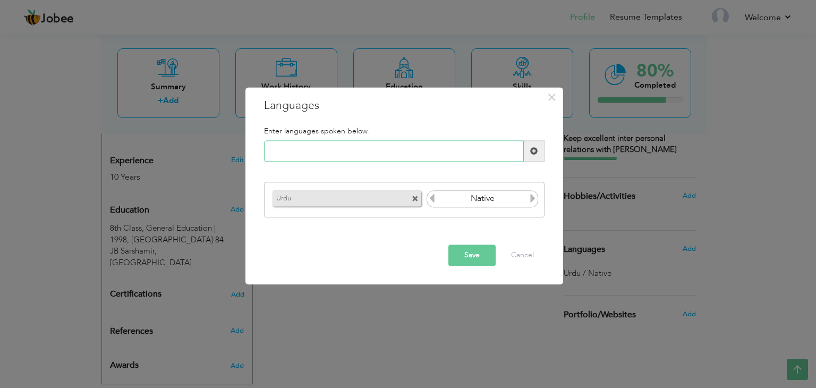
paste input "Arabic,"
click at [273, 151] on input "Arabic" at bounding box center [394, 151] width 260 height 21
type input "Arabic"
click at [532, 198] on icon at bounding box center [533, 198] width 10 height 10
click at [534, 154] on span at bounding box center [533, 150] width 7 height 7
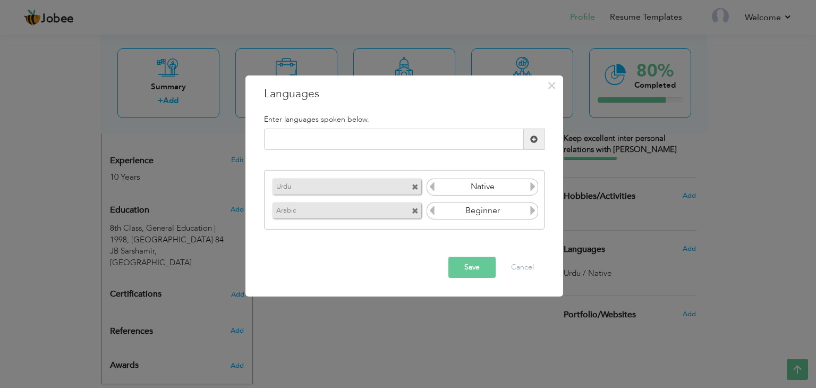
click at [532, 213] on icon at bounding box center [533, 211] width 10 height 10
click at [474, 265] on button "Save" at bounding box center [471, 267] width 47 height 21
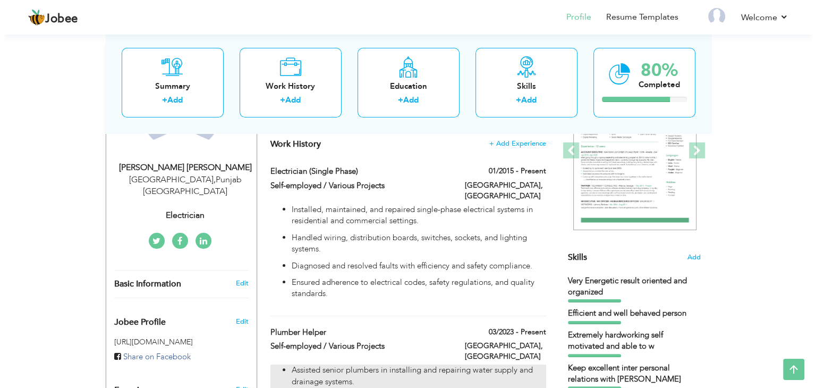
scroll to position [157, 0]
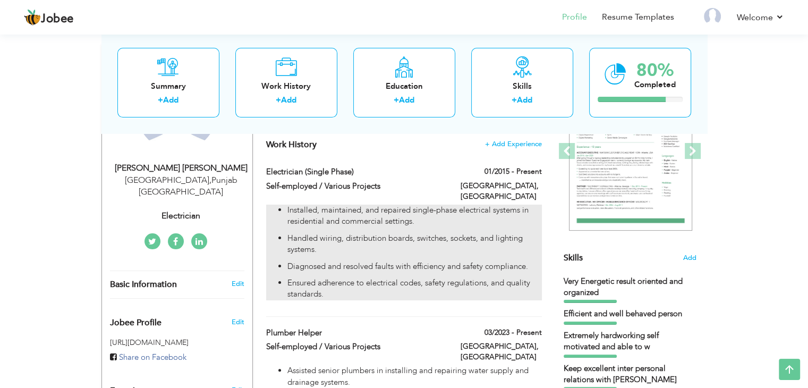
click at [470, 205] on p "Installed, maintained, and repaired single-phase electrical systems in resident…" at bounding box center [414, 216] width 254 height 23
type input "Electrician (Single Phase)"
type input "Self-employed / Various Projects"
type input "01/2015"
type input "Pakistan"
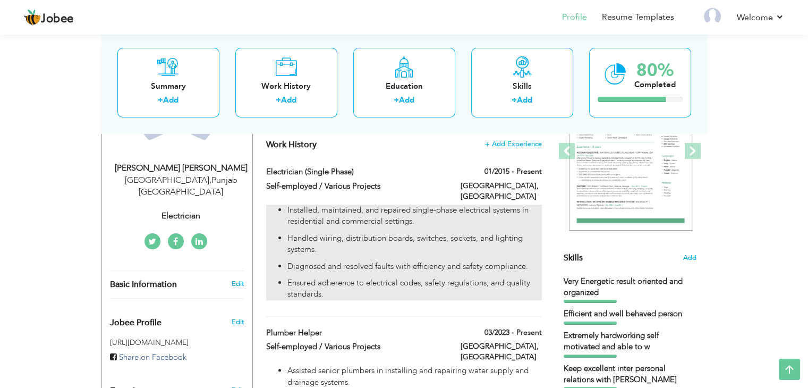
type input "Faisalabad"
checkbox input "true"
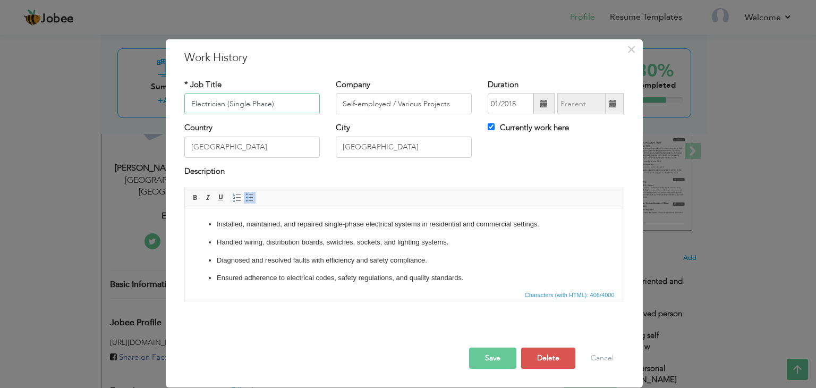
drag, startPoint x: 285, startPoint y: 103, endPoint x: 40, endPoint y: 107, distance: 244.9
click at [40, 107] on div "× Work History * Job Title Electrician (Single Phase) Company Self-employed / V…" at bounding box center [408, 194] width 816 height 388
paste input "Electrical Technician (Single Phase Systems)"
type input "Electrical Technician (Single Phase Systems)"
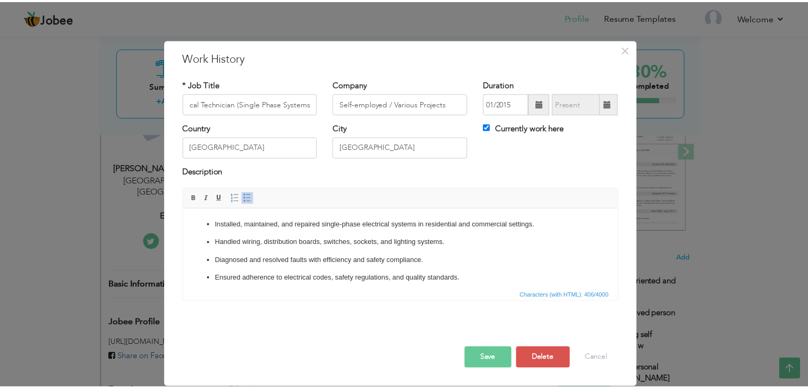
scroll to position [0, 0]
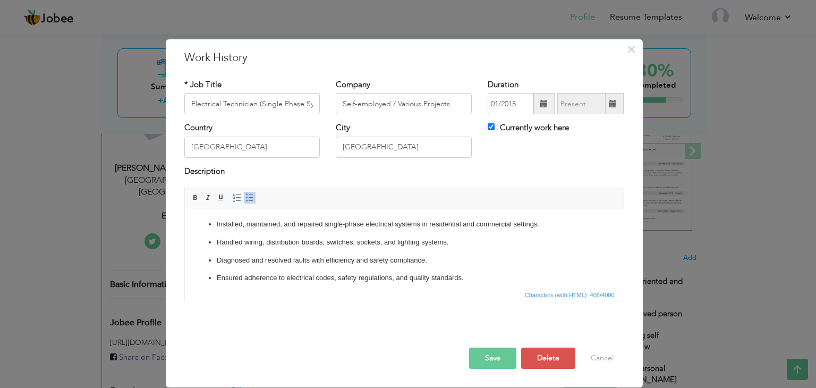
click at [484, 362] on button "Save" at bounding box center [492, 357] width 47 height 21
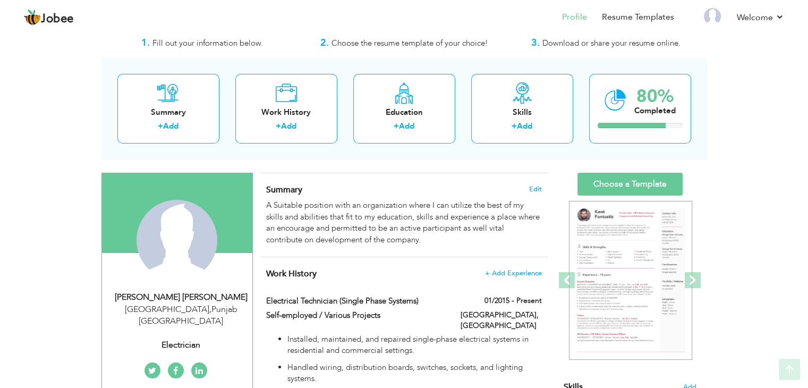
scroll to position [17, 0]
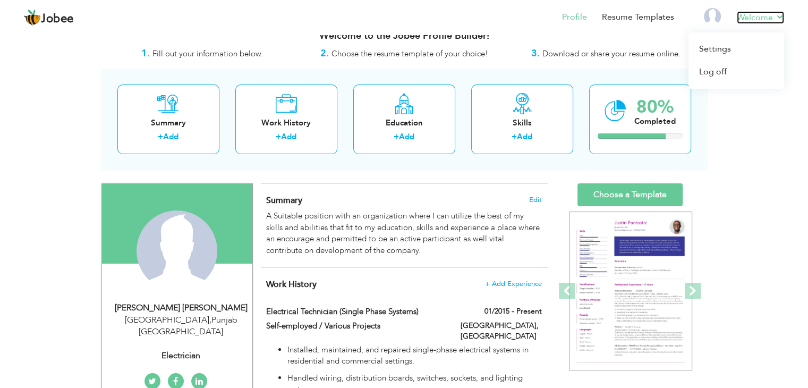
click at [773, 18] on link "Welcome" at bounding box center [760, 17] width 47 height 13
click at [534, 200] on span "Edit" at bounding box center [535, 199] width 13 height 7
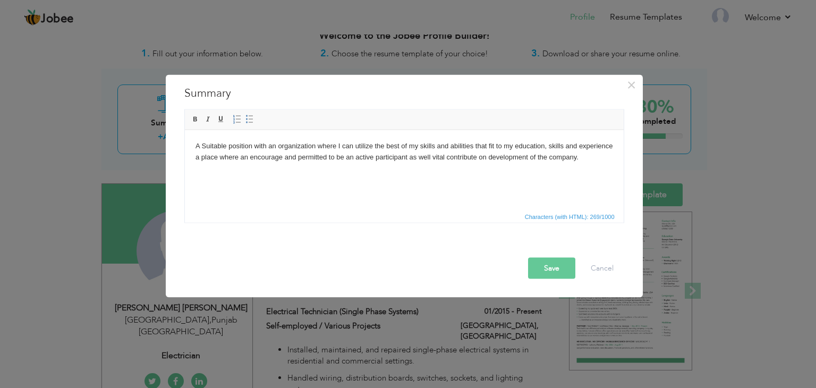
click at [576, 212] on span "Characters (with HTML): 269/1000" at bounding box center [570, 217] width 94 height 10
click at [628, 87] on span "×" at bounding box center [631, 84] width 9 height 19
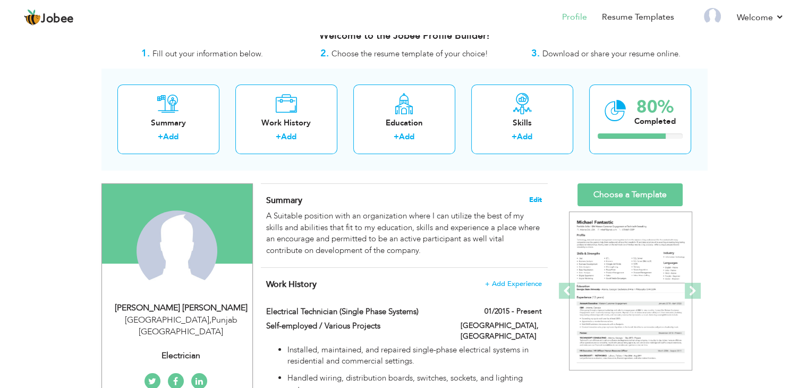
click at [529, 197] on span "Edit" at bounding box center [535, 199] width 13 height 7
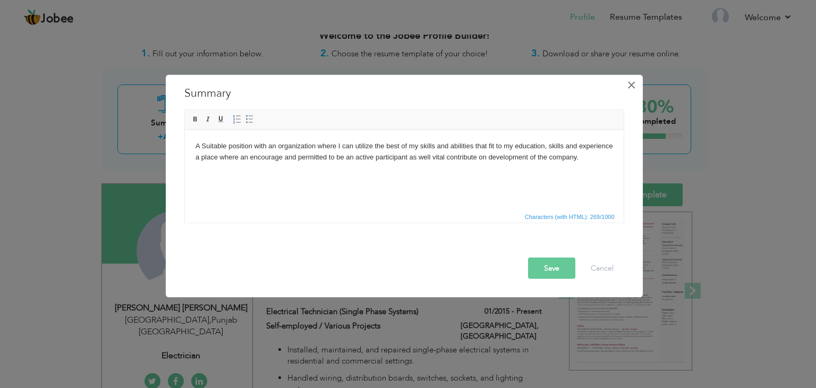
click at [636, 83] on button "×" at bounding box center [631, 84] width 17 height 17
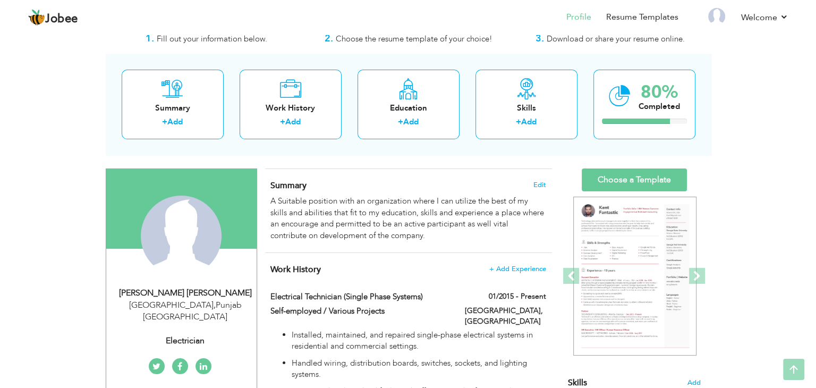
scroll to position [0, 0]
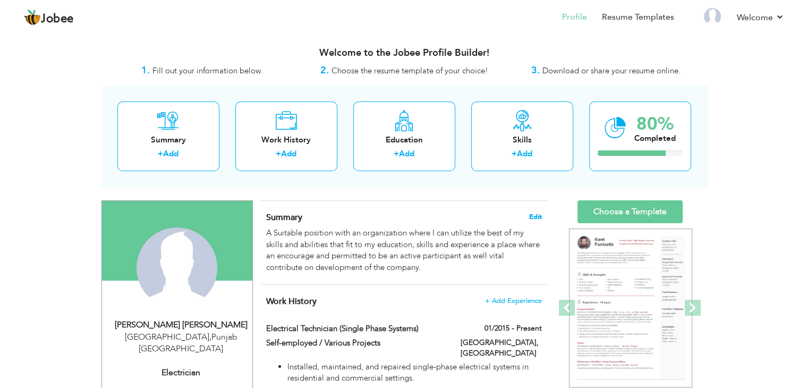
click at [533, 219] on span "Edit" at bounding box center [535, 216] width 13 height 7
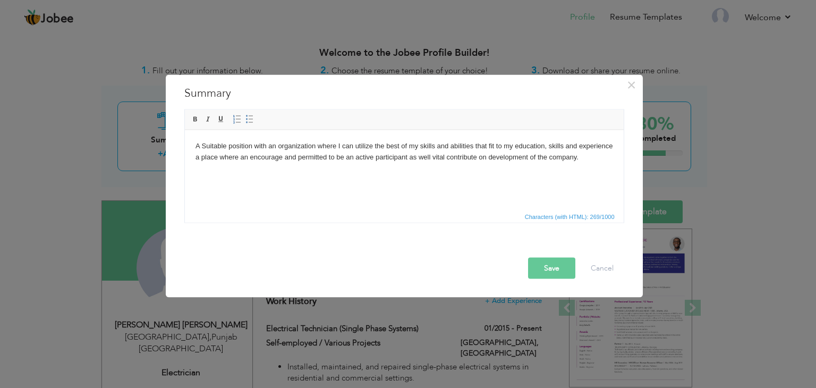
click at [586, 163] on html "A Suitable position with an organization where I can utilize the best of my ski…" at bounding box center [403, 152] width 439 height 44
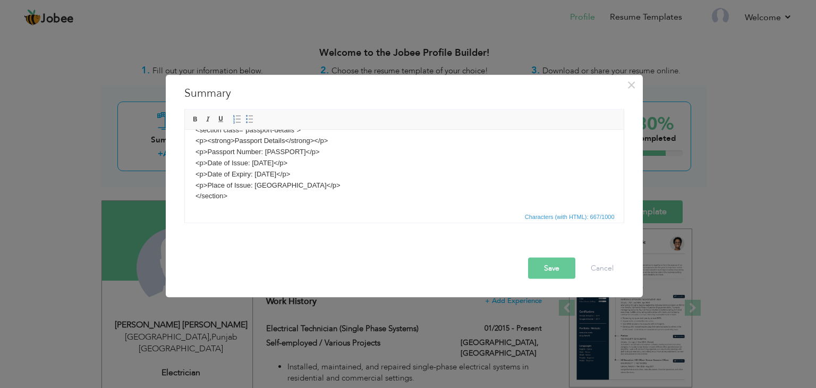
scroll to position [63, 0]
drag, startPoint x: 619, startPoint y: 153, endPoint x: 734, endPoint y: 391, distance: 264.2
click at [547, 261] on button "Save" at bounding box center [551, 268] width 47 height 21
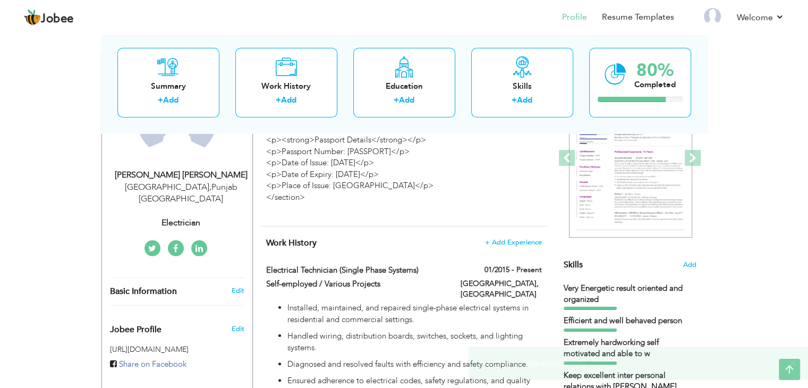
scroll to position [0, 0]
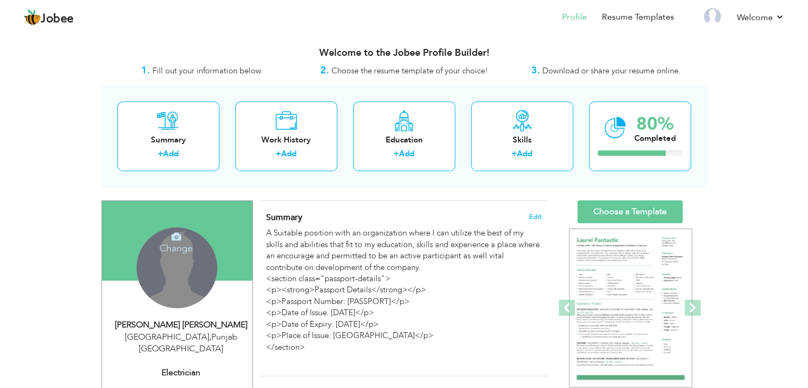
click at [195, 259] on div "Change Remove" at bounding box center [177, 267] width 81 height 81
click at [165, 241] on h4 "Change" at bounding box center [176, 240] width 76 height 25
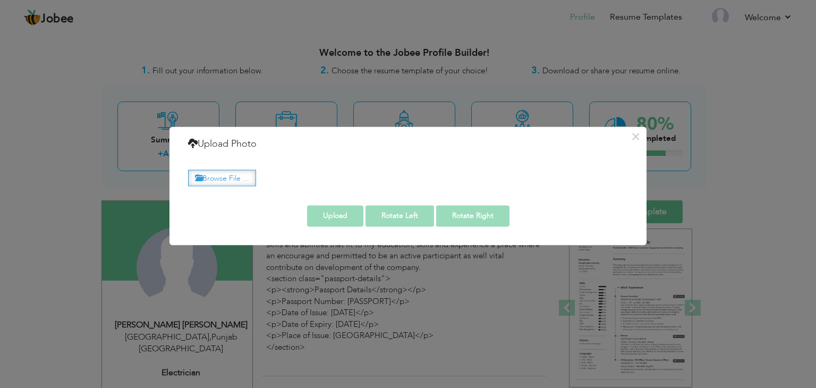
click at [238, 180] on label "Browse File ..." at bounding box center [222, 177] width 68 height 16
click at [0, 0] on input "Browse File ..." at bounding box center [0, 0] width 0 height 0
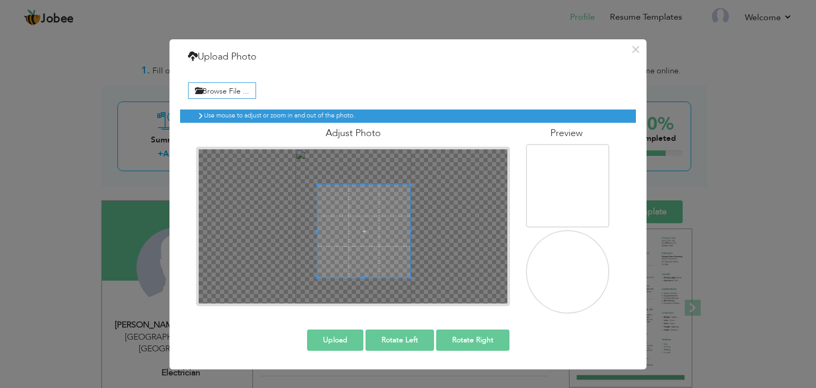
click at [389, 254] on span at bounding box center [364, 231] width 92 height 92
click at [550, 276] on img at bounding box center [559, 268] width 104 height 139
click at [448, 336] on button "Rotate Right" at bounding box center [472, 339] width 73 height 21
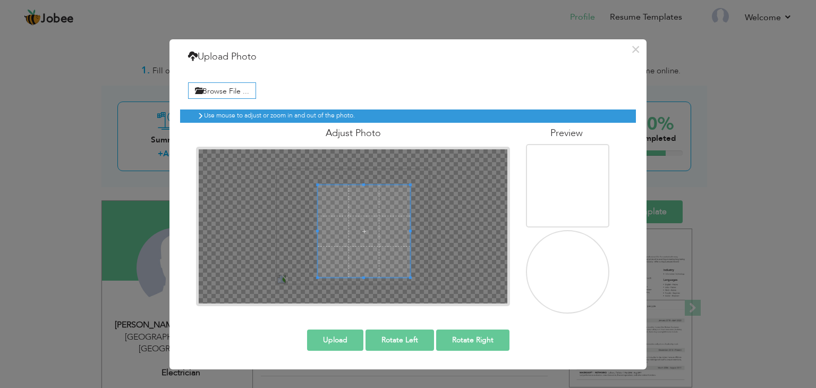
click at [448, 336] on button "Rotate Right" at bounding box center [472, 339] width 73 height 21
click at [368, 263] on span at bounding box center [364, 227] width 92 height 92
click at [361, 186] on span at bounding box center [364, 187] width 85 height 3
click at [344, 342] on button "Upload" at bounding box center [335, 339] width 56 height 21
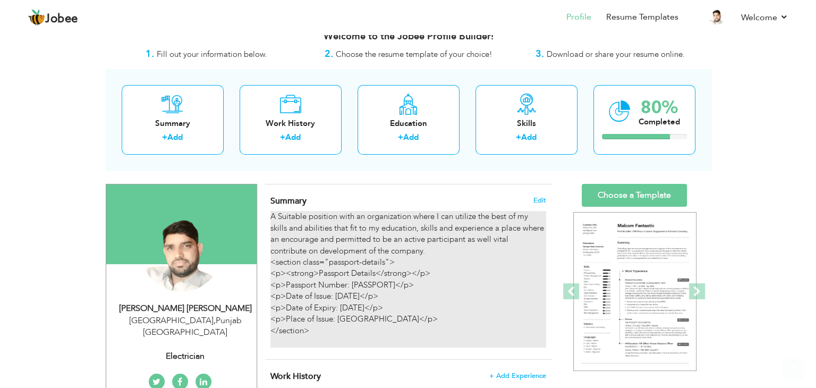
scroll to position [16, 0]
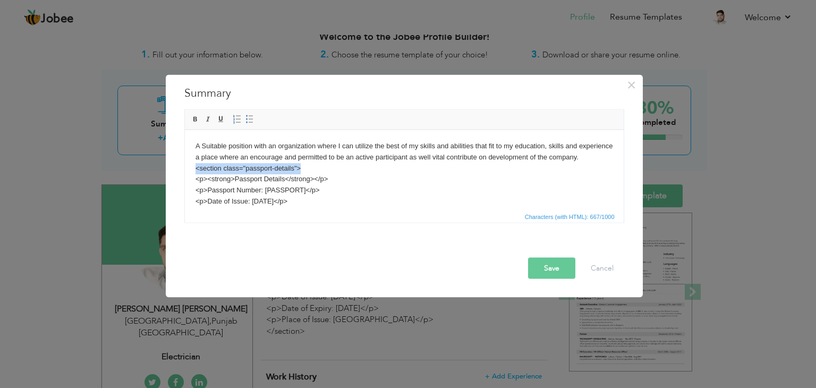
drag, startPoint x: 311, startPoint y: 175, endPoint x: 178, endPoint y: 177, distance: 132.3
click at [184, 177] on html "A Suitable position with an organization where I can utilize the best of my ski…" at bounding box center [403, 196] width 439 height 132
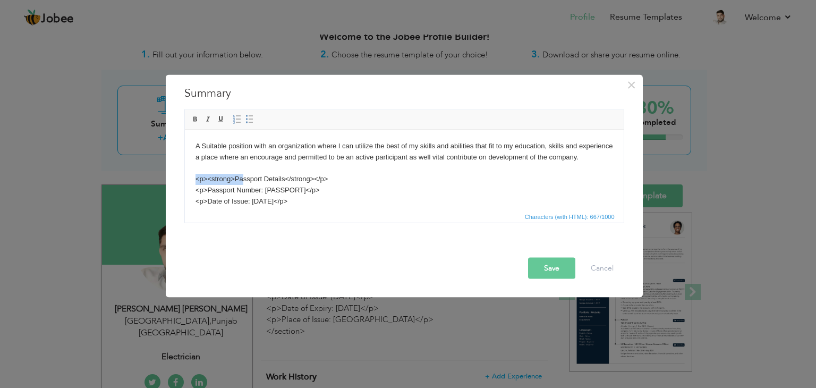
drag, startPoint x: 240, startPoint y: 189, endPoint x: 352, endPoint y: 318, distance: 171.4
click at [184, 189] on html "A Suitable position with an organization where I can utilize the best of my ski…" at bounding box center [403, 196] width 439 height 132
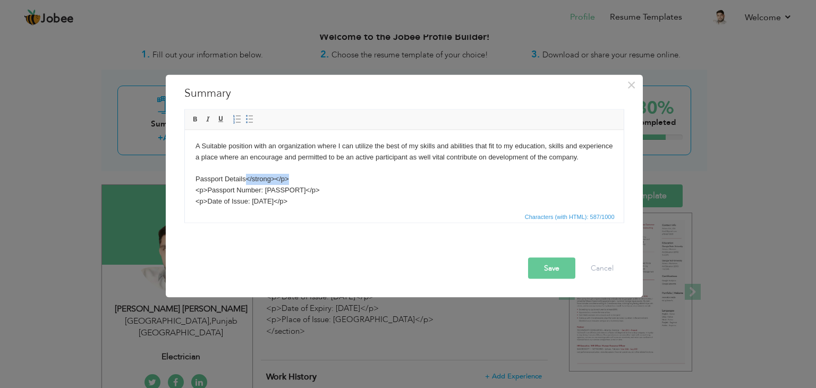
drag, startPoint x: 291, startPoint y: 190, endPoint x: 245, endPoint y: 193, distance: 45.3
click at [245, 193] on body "A Suitable position with an organization where I can utilize the best of my ski…" at bounding box center [404, 195] width 418 height 110
drag, startPoint x: 257, startPoint y: 187, endPoint x: 351, endPoint y: 274, distance: 127.8
click at [184, 191] on html "A Suitable position with an organization where I can utilize the best of my ski…" at bounding box center [403, 196] width 439 height 132
click at [191, 121] on span at bounding box center [195, 119] width 8 height 8
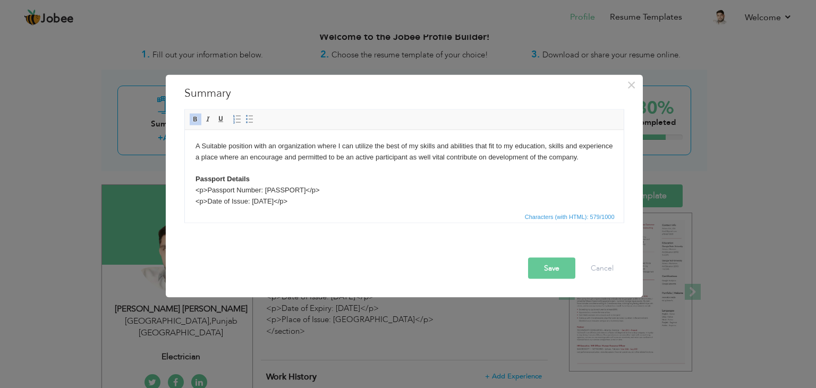
drag, startPoint x: 252, startPoint y: 190, endPoint x: 441, endPoint y: 352, distance: 248.7
click at [252, 190] on body "A Suitable position with an organization where I can utilize the best of my ski…" at bounding box center [404, 195] width 418 height 110
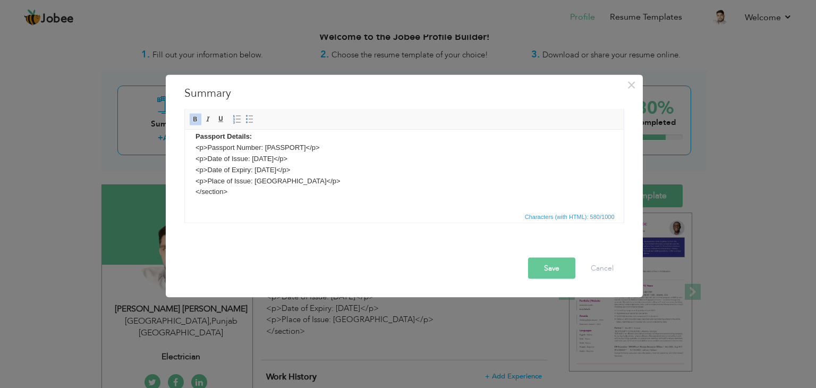
scroll to position [44, 0]
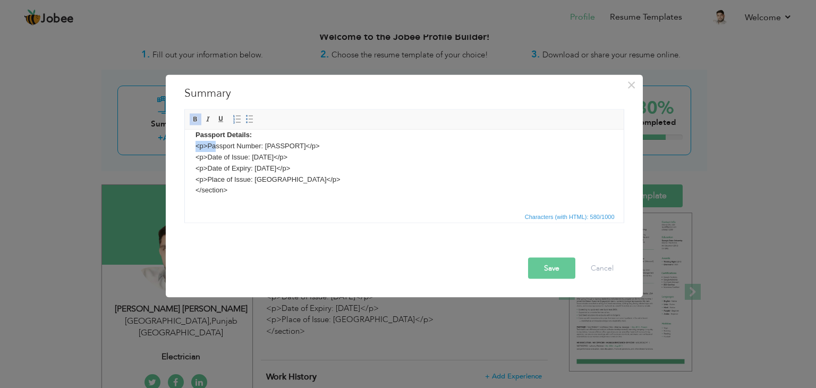
drag, startPoint x: 211, startPoint y: 157, endPoint x: 348, endPoint y: 288, distance: 189.7
click at [184, 157] on html "A Suitable position with an organization where I can utilize the best of my ski…" at bounding box center [403, 152] width 439 height 132
drag, startPoint x: 308, startPoint y: 155, endPoint x: 287, endPoint y: 159, distance: 20.5
click at [287, 159] on body "A Suitable position with an organization where I can utilize the best of my ski…" at bounding box center [404, 151] width 418 height 110
drag, startPoint x: 309, startPoint y: 166, endPoint x: 293, endPoint y: 169, distance: 16.8
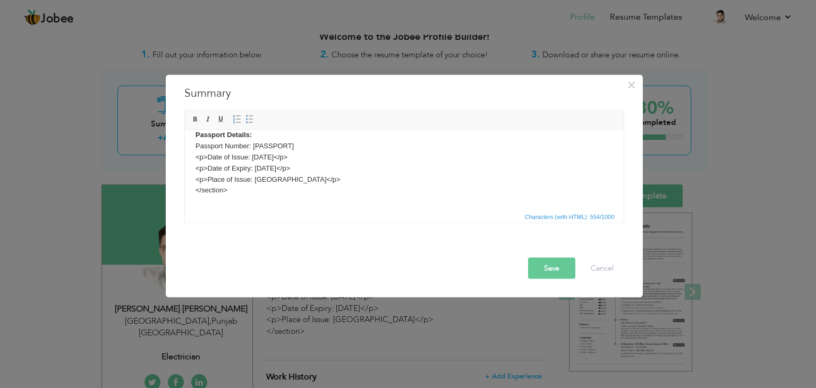
click at [293, 169] on body "A Suitable position with an organization where I can utilize the best of my ski…" at bounding box center [404, 151] width 418 height 110
click at [211, 168] on body "A Suitable position with an organization where I can utilize the best of my ski…" at bounding box center [404, 151] width 418 height 110
click at [212, 180] on body "A Suitable position with an organization where I can utilize the best of my ski…" at bounding box center [404, 151] width 418 height 110
click at [302, 181] on body "A Suitable position with an organization where I can utilize the best of my ski…" at bounding box center [404, 151] width 418 height 110
click at [302, 192] on body "A Suitable position with an organization where I can utilize the best of my ski…" at bounding box center [404, 151] width 418 height 110
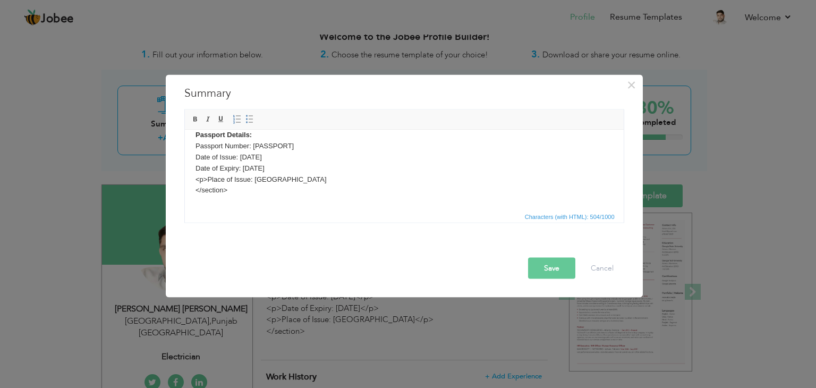
click at [211, 190] on body "A Suitable position with an organization where I can utilize the best of my ski…" at bounding box center [404, 151] width 418 height 110
drag, startPoint x: 233, startPoint y: 200, endPoint x: 355, endPoint y: 332, distance: 179.7
click at [184, 202] on html "A Suitable position with an organization where I can utilize the best of my ski…" at bounding box center [403, 144] width 439 height 132
click at [231, 178] on body "A Suitable position with an organization where I can utilize the best of my ski…" at bounding box center [404, 143] width 418 height 110
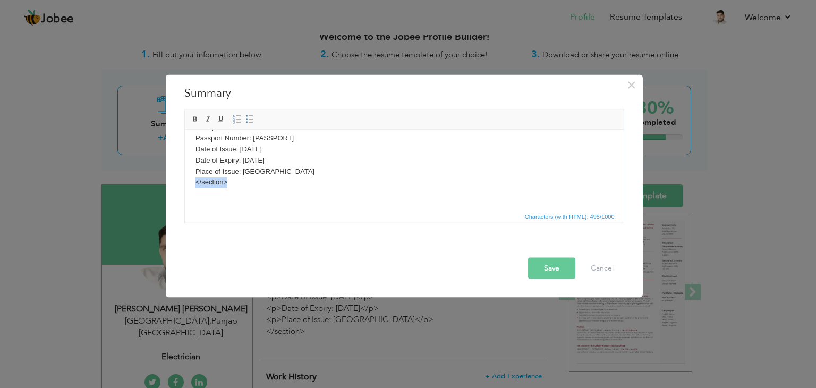
drag, startPoint x: 232, startPoint y: 183, endPoint x: 357, endPoint y: 313, distance: 180.3
click at [184, 183] on html "A Suitable position with an organization where I can utilize the best of my ski…" at bounding box center [403, 144] width 439 height 132
click at [200, 171] on body "A Suitable position with an organization where I can utilize the best of my ski…" at bounding box center [404, 143] width 418 height 110
click at [198, 159] on body "A Suitable position with an organization where I can utilize the best of my ski…" at bounding box center [404, 143] width 418 height 110
click at [200, 149] on body "A Suitable position with an organization where I can utilize the best of my ski…" at bounding box center [404, 143] width 418 height 110
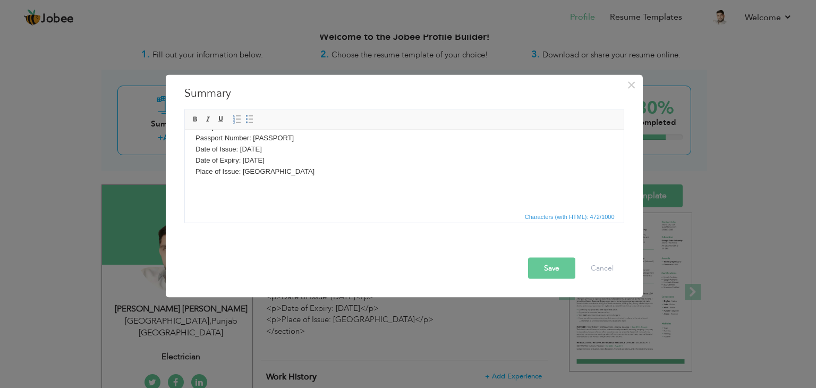
click at [198, 146] on body "A Suitable position with an organization where I can utilize the best of my ski…" at bounding box center [404, 143] width 418 height 110
click at [197, 160] on body "A Suitable position with an organization where I can utilize the best of my ski…" at bounding box center [404, 143] width 418 height 110
click at [197, 174] on body "A Suitable position with an organization where I can utilize the best of my ski…" at bounding box center [404, 143] width 418 height 110
click at [557, 267] on button "Save" at bounding box center [551, 268] width 47 height 21
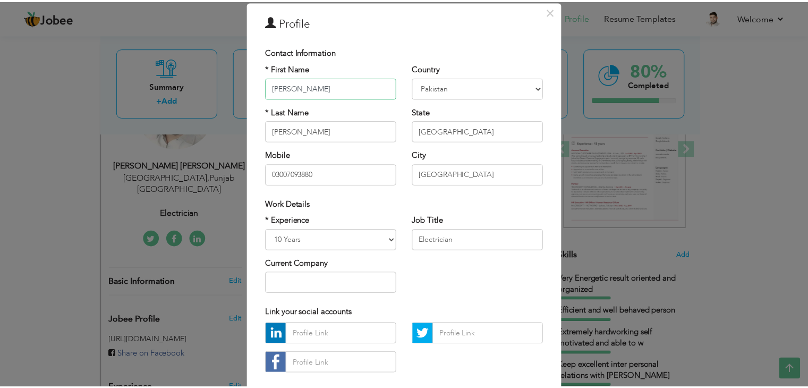
scroll to position [0, 0]
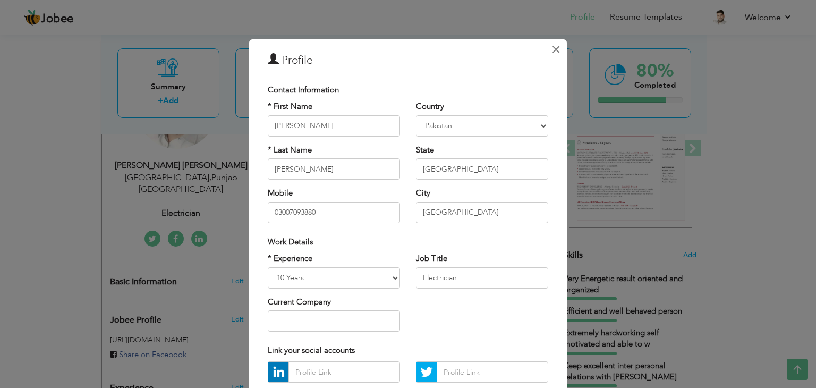
click at [552, 50] on span "×" at bounding box center [555, 49] width 9 height 19
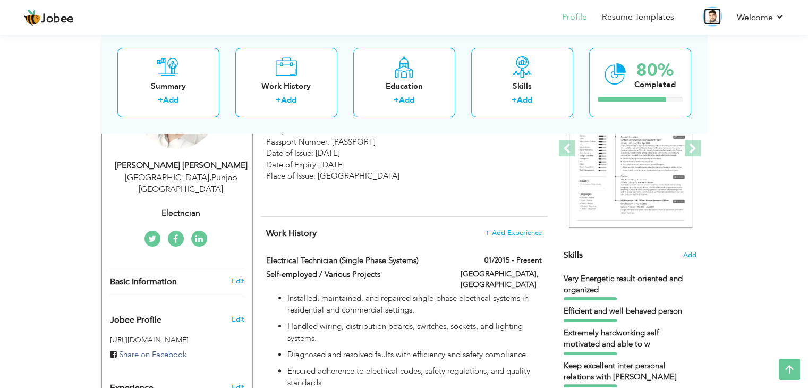
click at [717, 15] on img at bounding box center [712, 16] width 17 height 17
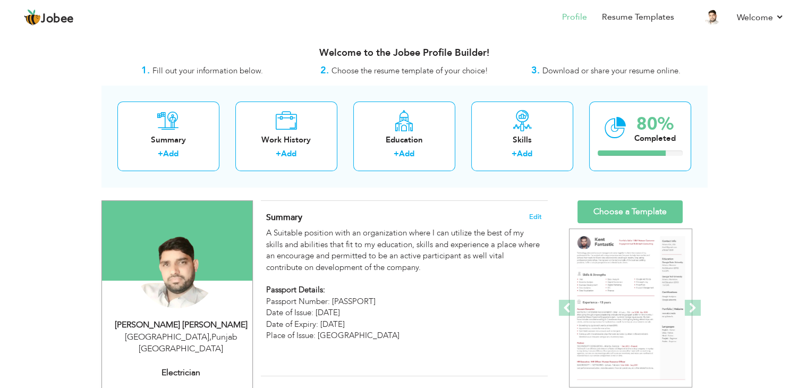
click at [185, 327] on div "Muhammad Azam Bashir Ahmed" at bounding box center [181, 325] width 142 height 12
select select "number:166"
select select "number:12"
type input "Electrician"
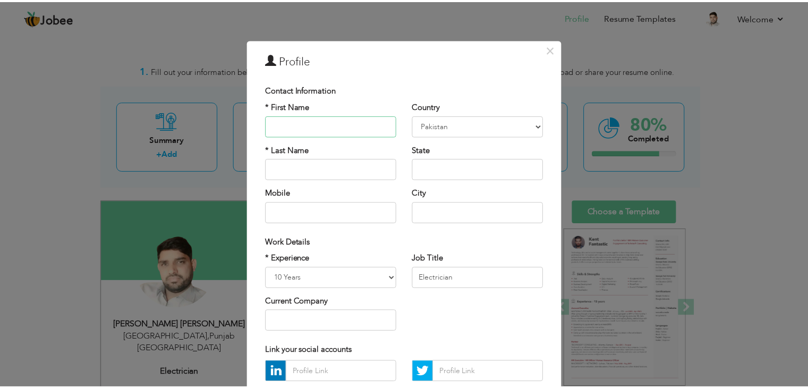
scroll to position [96, 0]
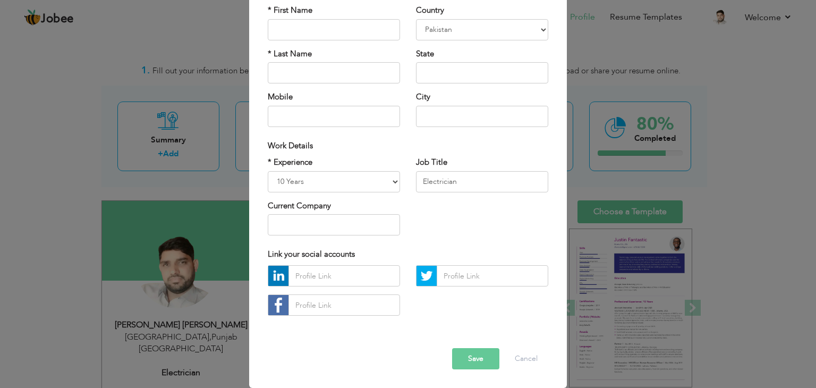
click at [474, 354] on button "Save" at bounding box center [475, 358] width 47 height 21
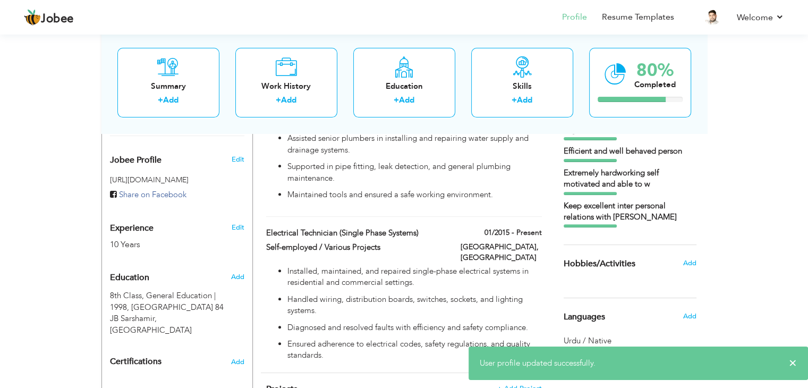
scroll to position [388, 0]
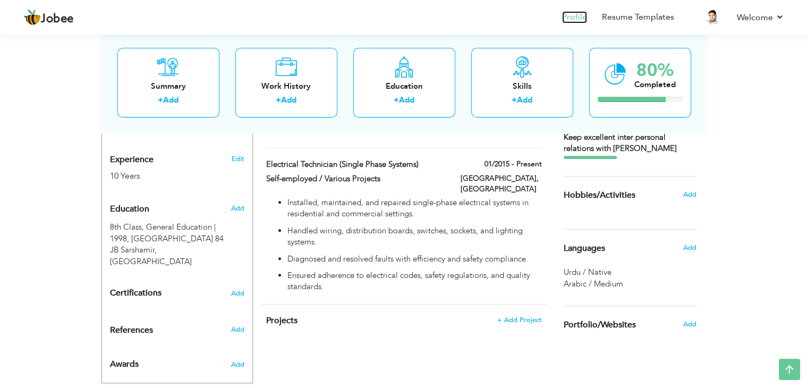
click at [583, 19] on link "Profile" at bounding box center [574, 17] width 25 height 12
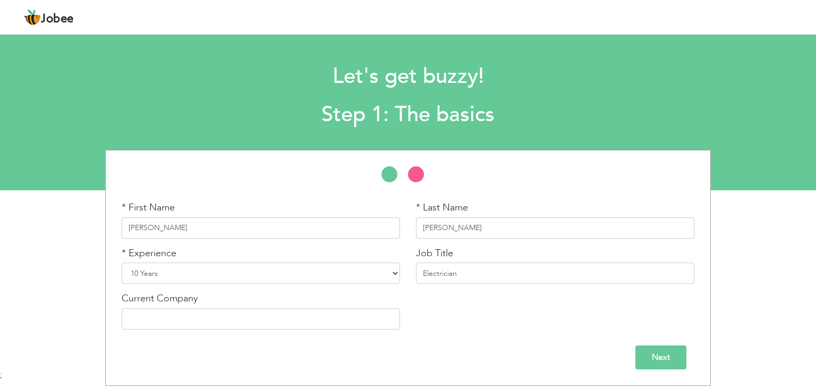
click at [664, 355] on input "Next" at bounding box center [660, 357] width 51 height 24
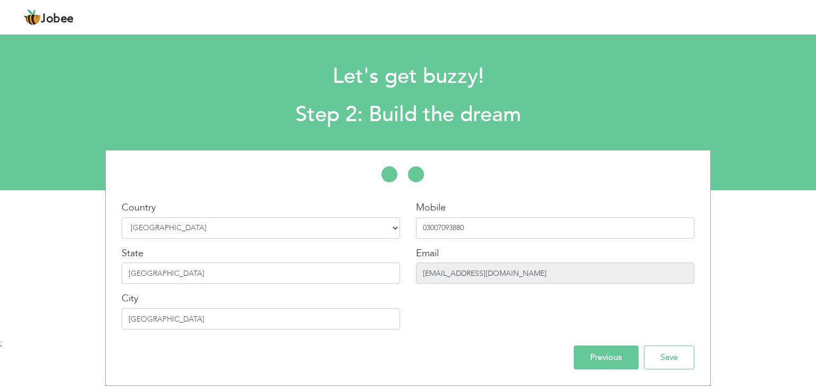
click at [525, 265] on input "[EMAIL_ADDRESS][DOMAIN_NAME]" at bounding box center [555, 272] width 278 height 21
click at [530, 275] on input "[EMAIL_ADDRESS][DOMAIN_NAME]" at bounding box center [555, 272] width 278 height 21
click at [534, 280] on input "[EMAIL_ADDRESS][DOMAIN_NAME]" at bounding box center [555, 272] width 278 height 21
click at [674, 357] on input "Save" at bounding box center [669, 357] width 50 height 24
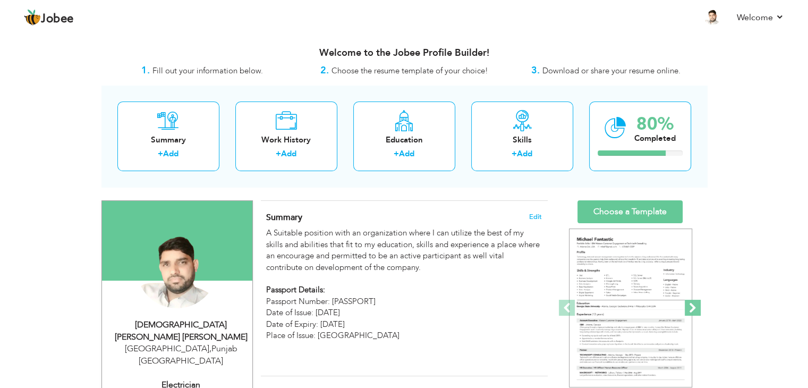
click at [693, 309] on span at bounding box center [693, 308] width 16 height 16
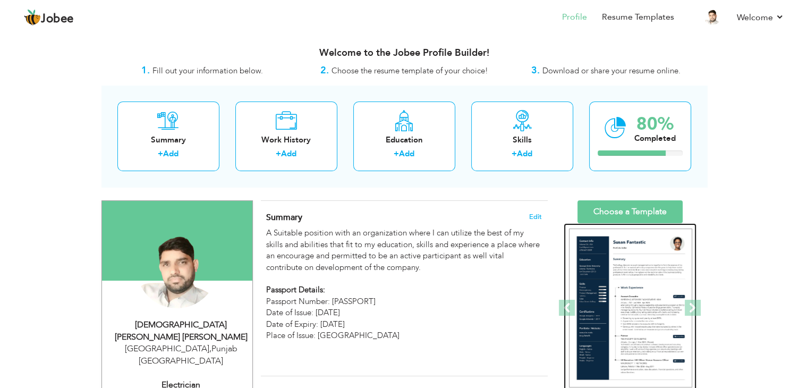
click at [654, 309] on img at bounding box center [630, 307] width 123 height 159
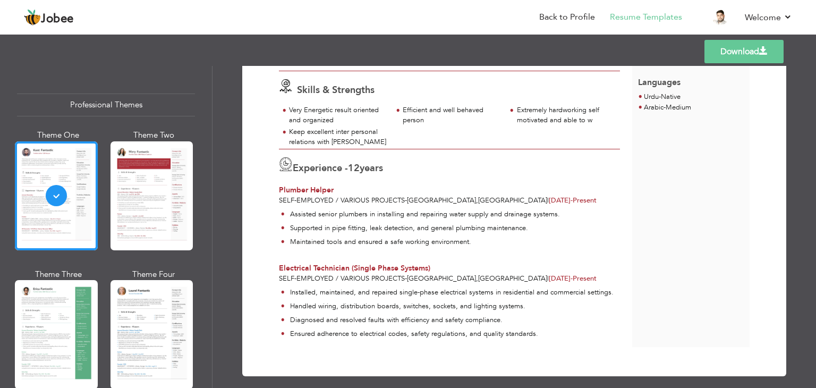
scroll to position [214, 0]
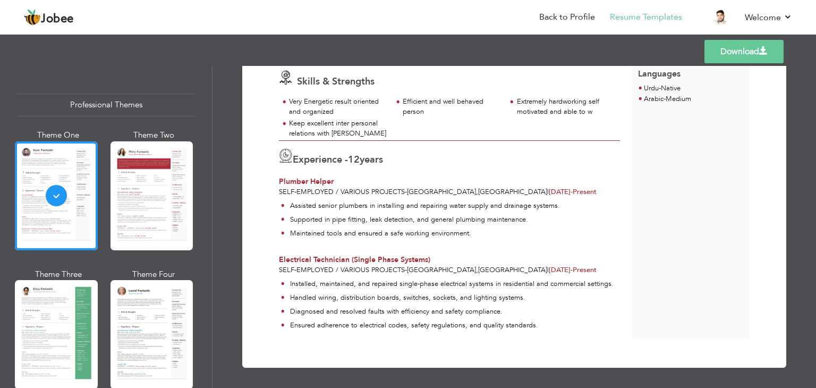
click at [35, 318] on div "Professional Themes Theme One Theme Two Theme Three Theme Four" at bounding box center [408, 227] width 816 height 322
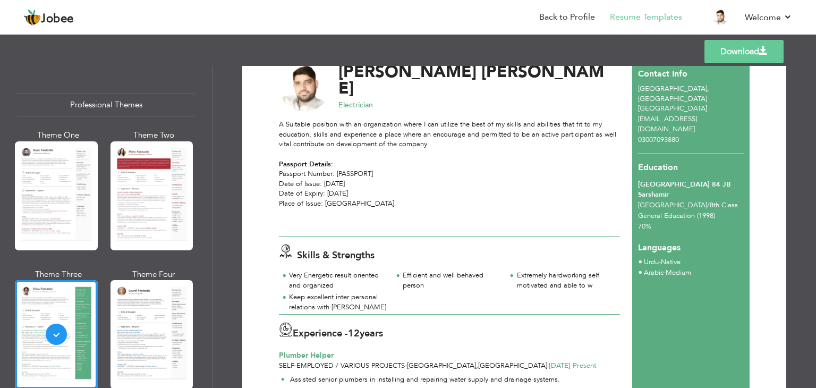
scroll to position [41, 0]
click at [40, 197] on div "Professional Themes Theme One Theme Two Theme Three Theme Four" at bounding box center [408, 227] width 816 height 322
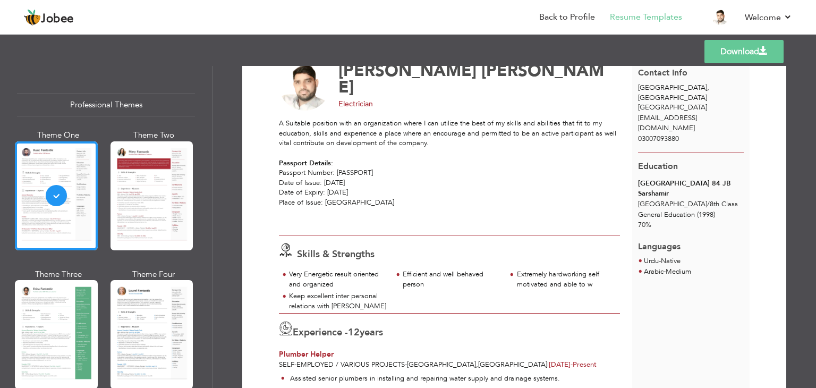
scroll to position [0, 0]
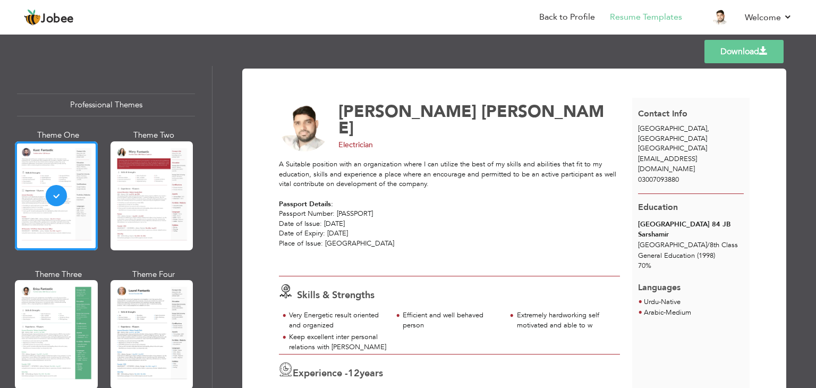
click at [155, 200] on div "Professional Themes Theme One Theme Two Theme Three Theme Four" at bounding box center [408, 227] width 816 height 322
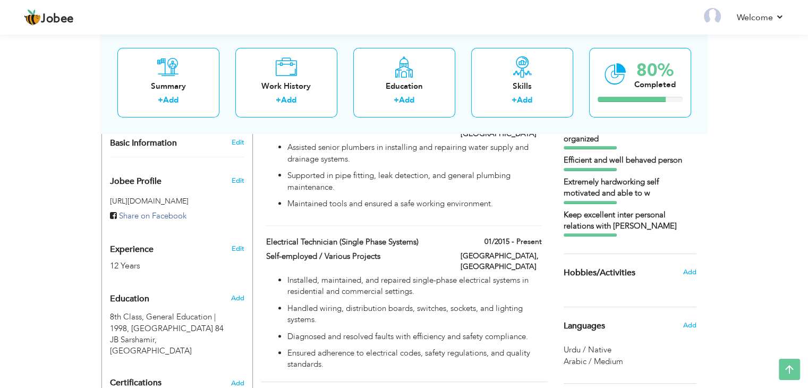
scroll to position [388, 0]
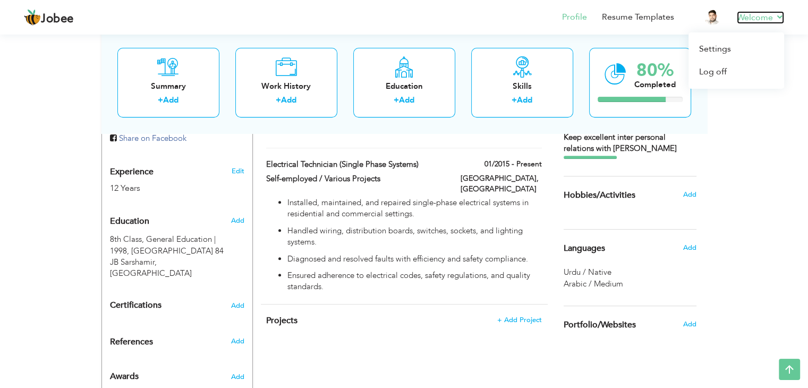
click at [777, 18] on link "Welcome" at bounding box center [760, 17] width 47 height 13
click at [724, 50] on link "Settings" at bounding box center [736, 49] width 96 height 23
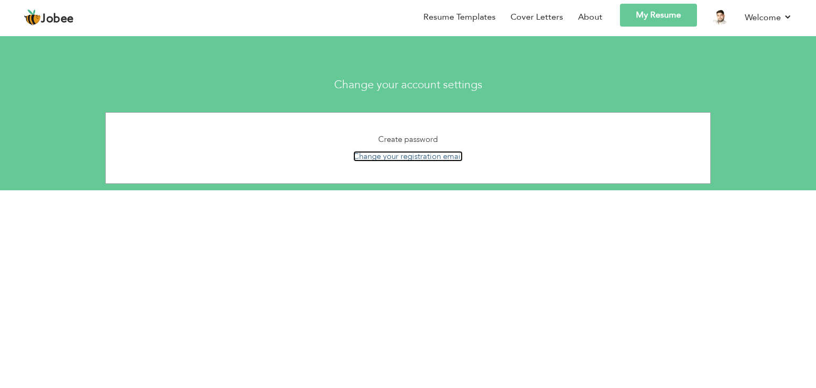
click at [429, 160] on link "Change your registration email" at bounding box center [407, 156] width 109 height 11
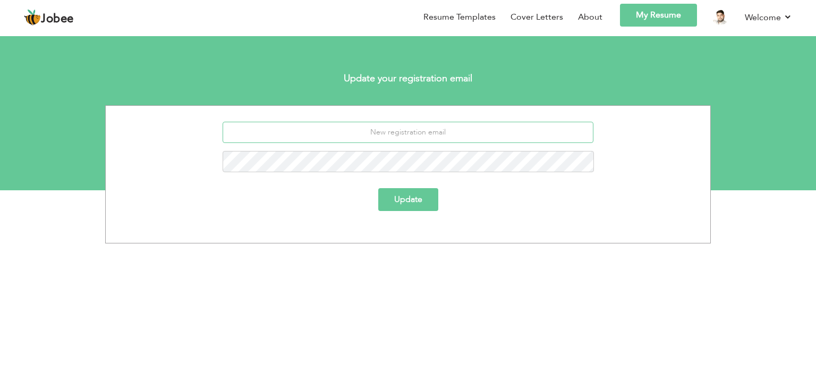
click at [448, 129] on input "email" at bounding box center [408, 132] width 371 height 21
type input "[EMAIL_ADDRESS][DOMAIN_NAME]"
click at [423, 206] on button "Update" at bounding box center [408, 199] width 60 height 23
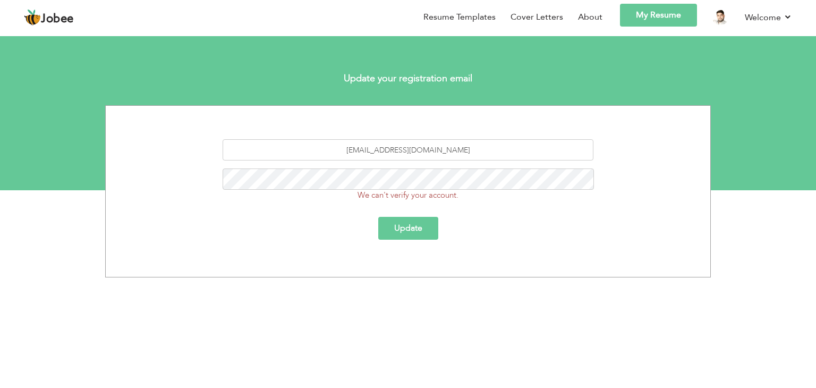
click at [408, 239] on button "Update" at bounding box center [408, 228] width 60 height 23
click at [404, 227] on button "Update" at bounding box center [408, 228] width 60 height 23
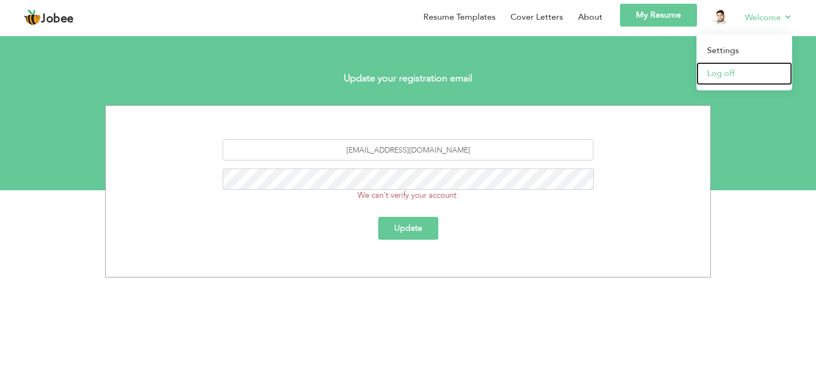
click at [724, 71] on link "Log off" at bounding box center [744, 73] width 96 height 23
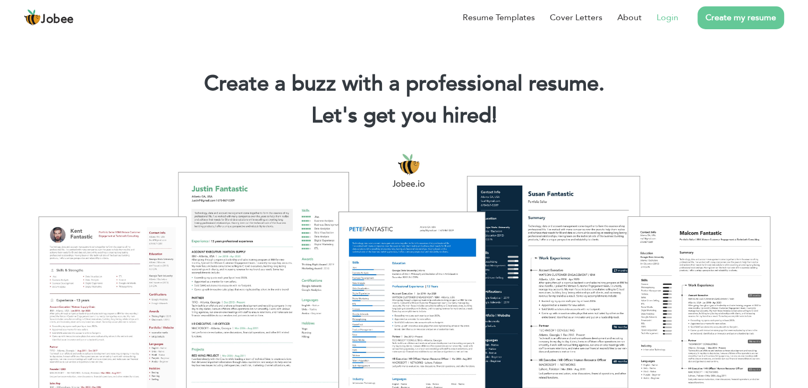
click at [666, 17] on link "Login" at bounding box center [668, 17] width 22 height 13
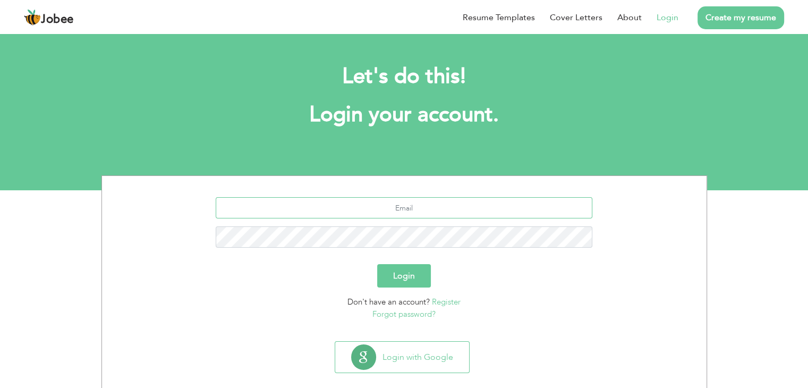
click at [399, 199] on input "text" at bounding box center [404, 207] width 377 height 21
type input "javedazam550@gmail.com"
click at [410, 278] on button "Login" at bounding box center [404, 275] width 54 height 23
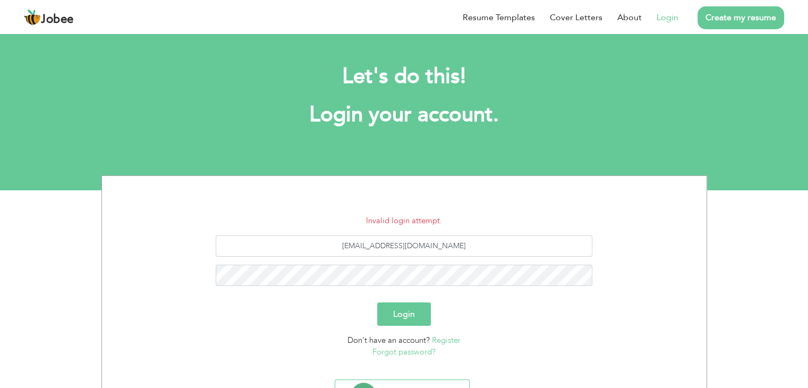
scroll to position [53, 0]
